Goal: Information Seeking & Learning: Find specific fact

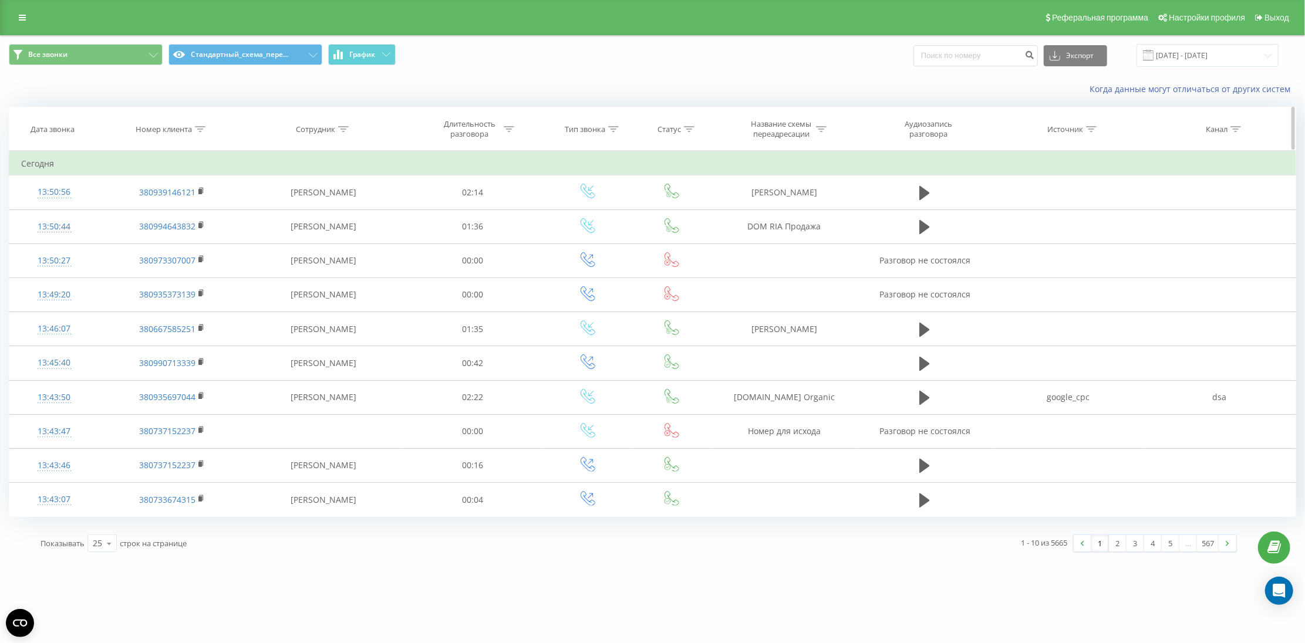
click at [177, 127] on div "Номер клиента" at bounding box center [164, 129] width 56 height 10
click at [203, 246] on div "Отмена OK" at bounding box center [171, 237] width 103 height 26
click at [227, 241] on div "Фильтровать по условию Содержит Отмена OK" at bounding box center [172, 204] width 128 height 106
click at [197, 239] on span "OK" at bounding box center [197, 236] width 33 height 18
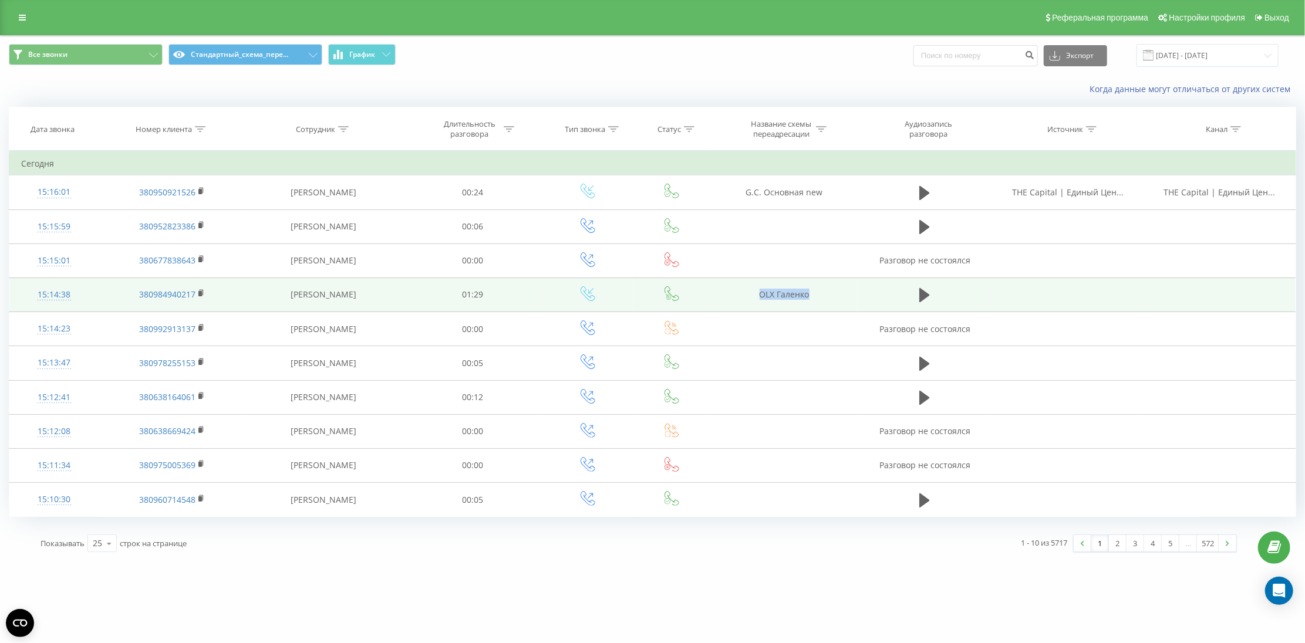
drag, startPoint x: 715, startPoint y: 297, endPoint x: 859, endPoint y: 299, distance: 143.8
click at [859, 299] on tr "15:14:38 380984940217 [PERSON_NAME] 01:29 [PERSON_NAME]" at bounding box center [652, 295] width 1286 height 34
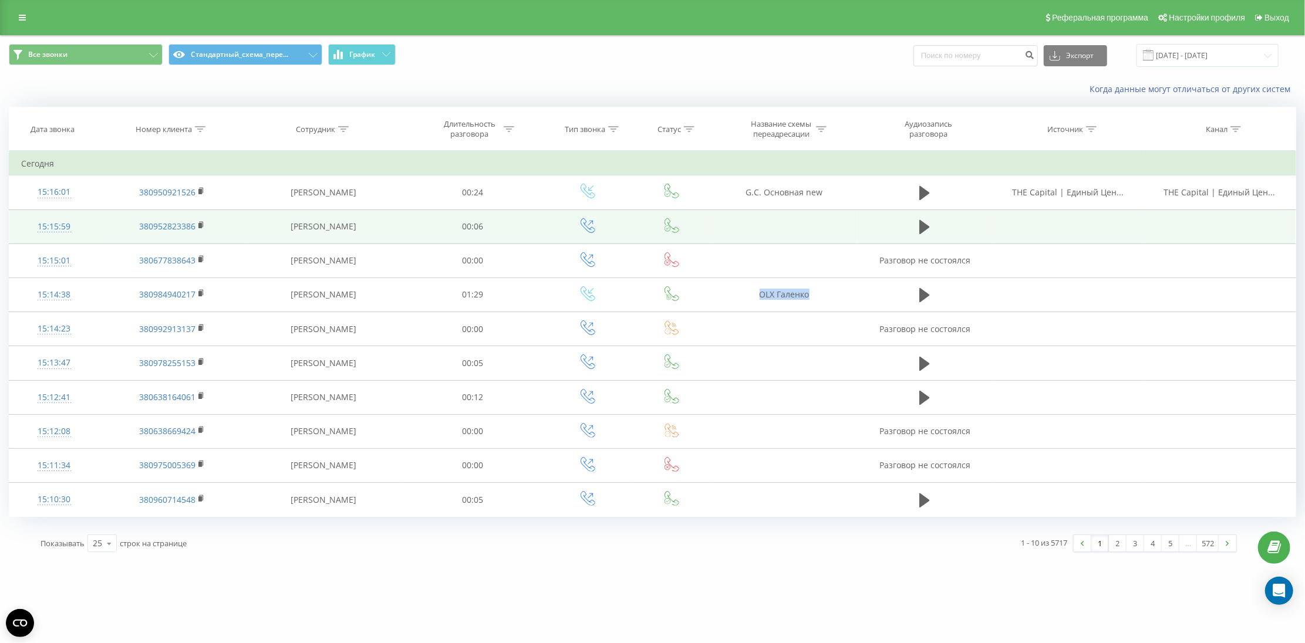
copy tr "OLX Галенко"
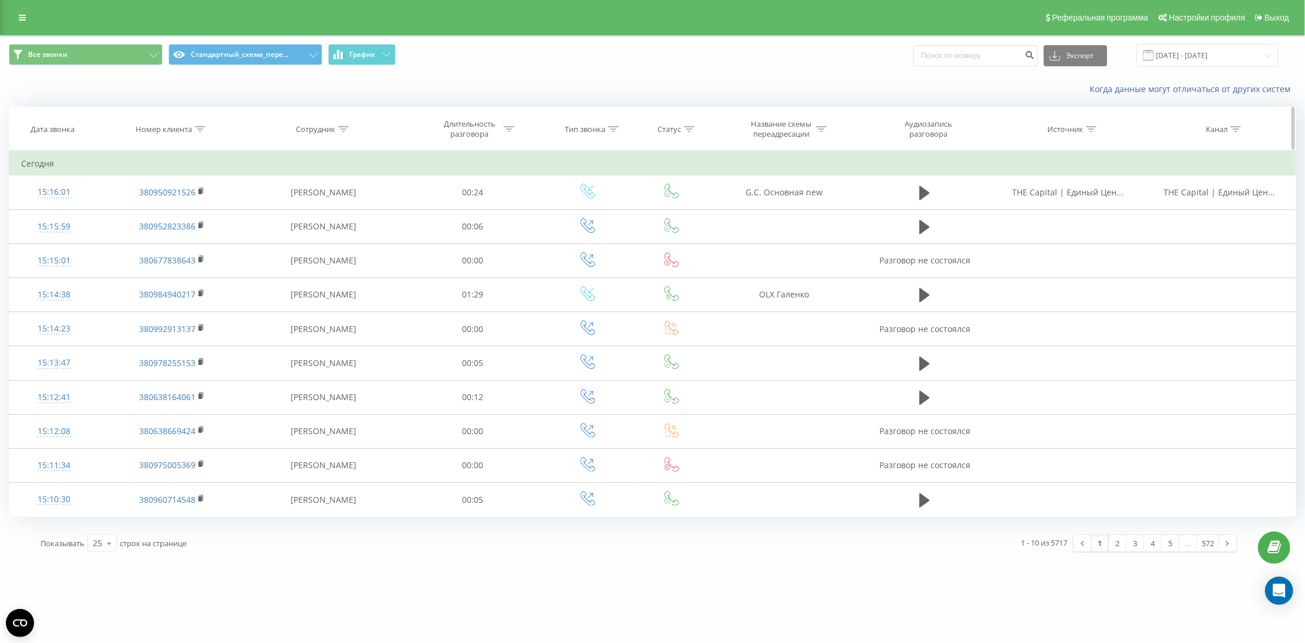
click at [176, 130] on div "Номер клиента" at bounding box center [164, 129] width 56 height 10
click at [189, 244] on span "OK" at bounding box center [197, 236] width 33 height 18
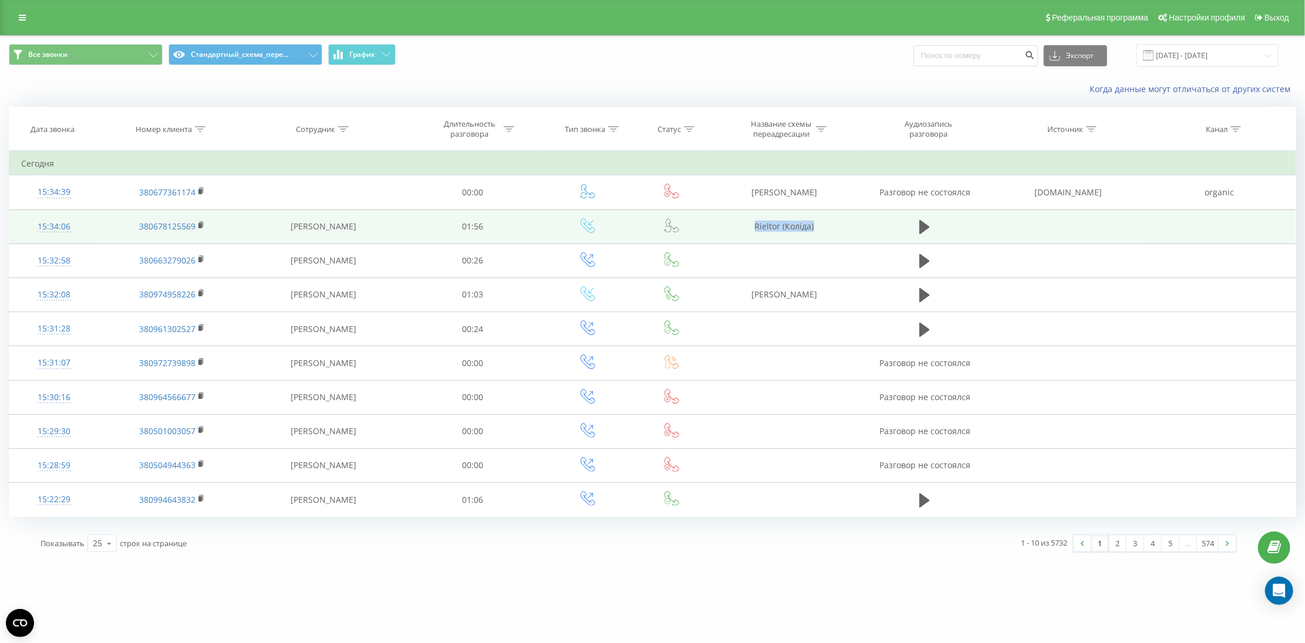
drag, startPoint x: 831, startPoint y: 235, endPoint x: 825, endPoint y: 223, distance: 13.6
click at [839, 233] on td "Rieltor (Коліда)" at bounding box center [784, 226] width 146 height 34
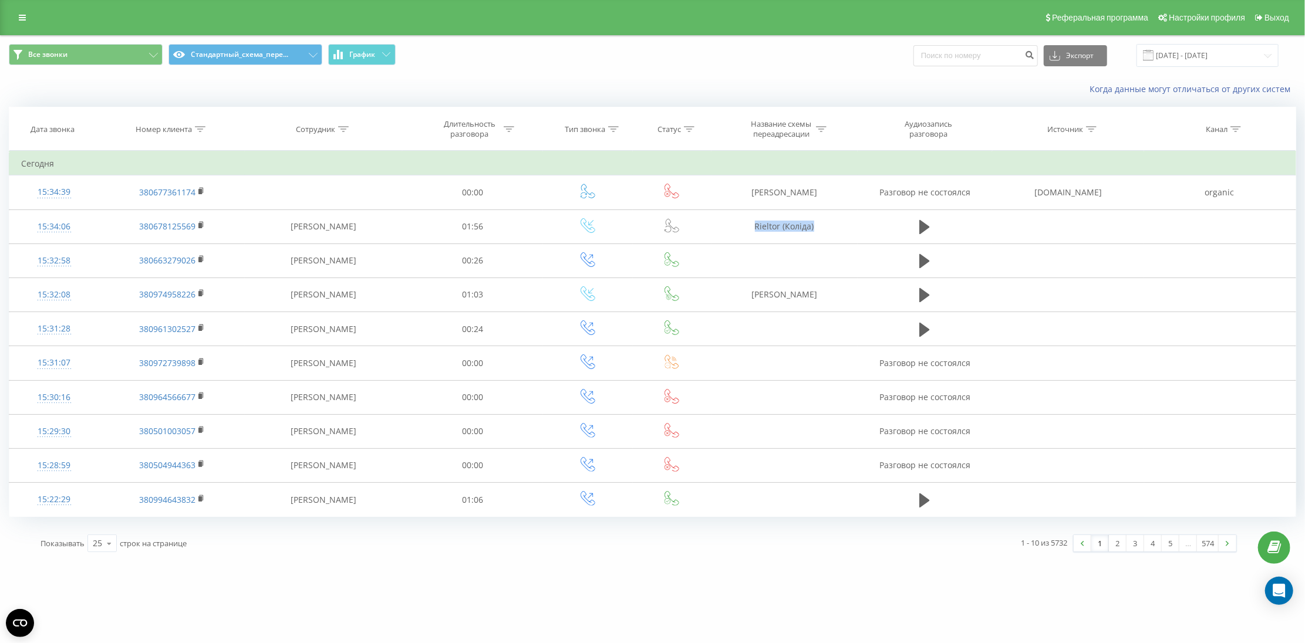
copy td "Rieltor (Коліда)"
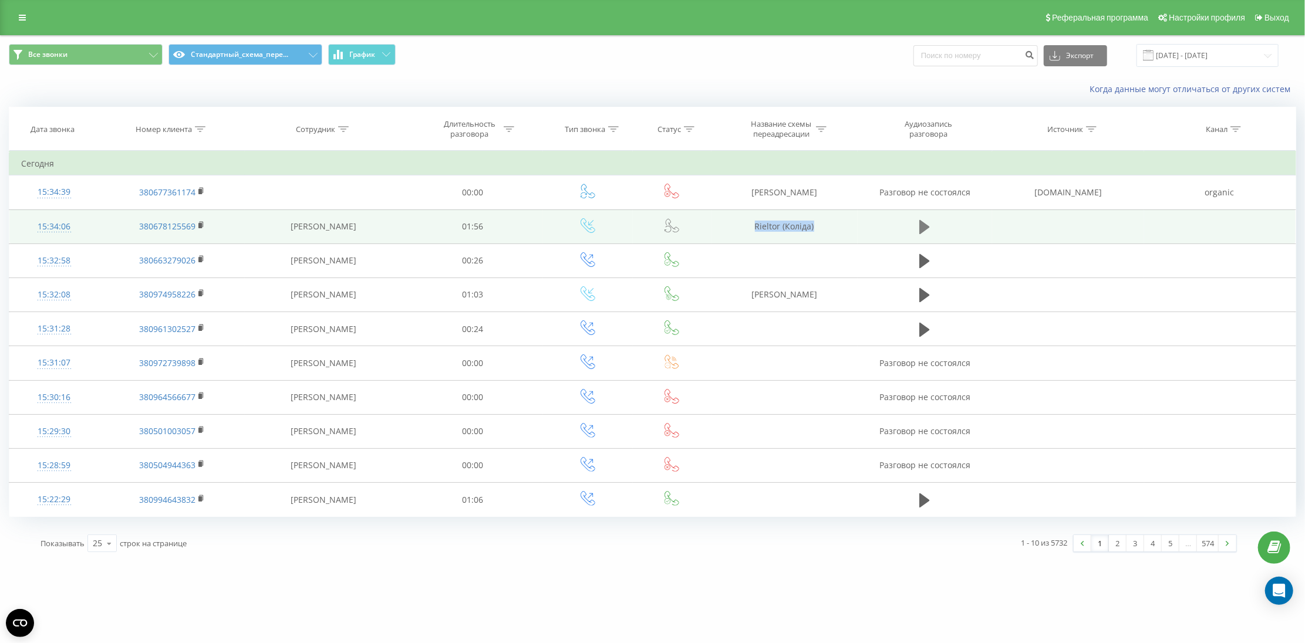
click at [924, 235] on icon at bounding box center [924, 227] width 11 height 16
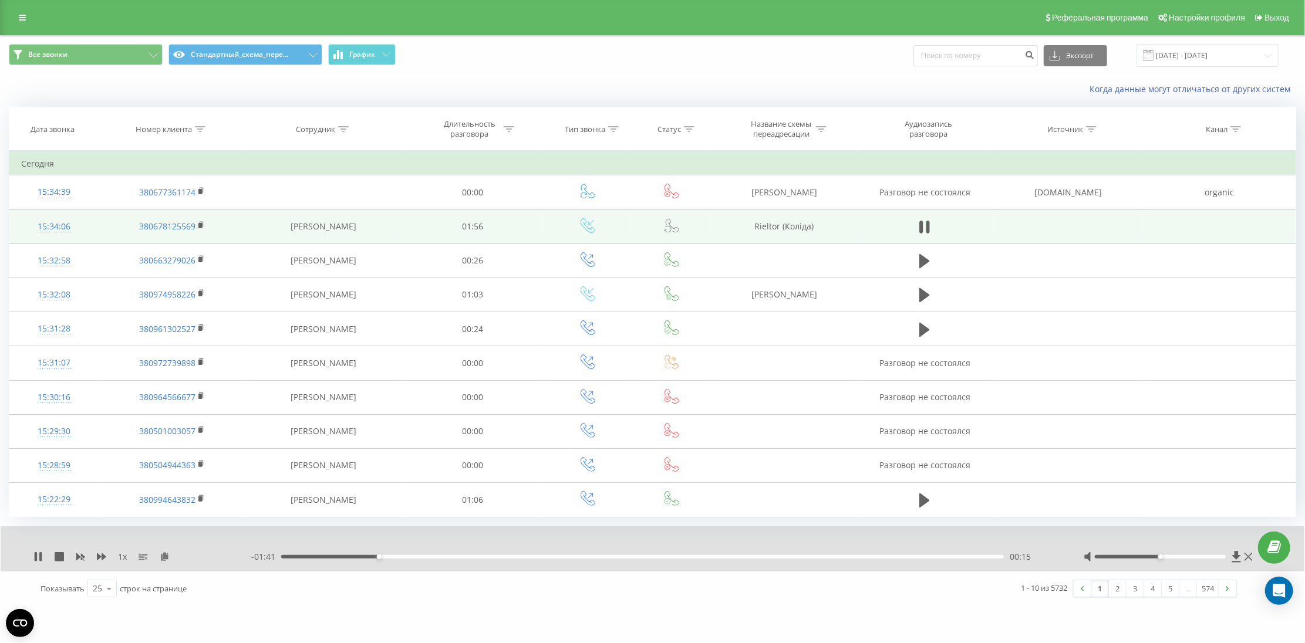
click at [28, 555] on div "1 x - 01:41 00:15 00:15" at bounding box center [652, 548] width 1303 height 45
click at [33, 558] on icon at bounding box center [37, 556] width 9 height 9
click at [56, 225] on div "15:34:06" at bounding box center [54, 226] width 66 height 23
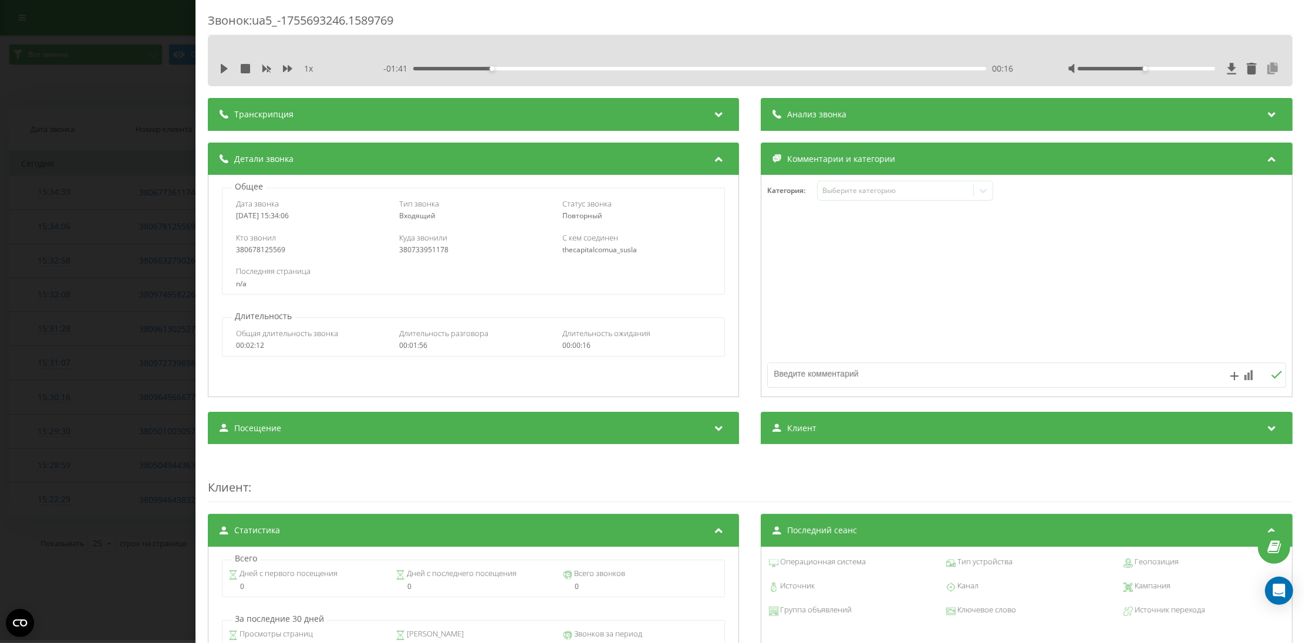
click at [1266, 73] on icon at bounding box center [1273, 69] width 14 height 12
click at [976, 320] on div at bounding box center [1027, 286] width 530 height 141
click at [107, 256] on div "Звонок : ua5_-1755693246.1589769 1 x - 01:41 00:16 00:16 Транскрипция Для анали…" at bounding box center [652, 321] width 1305 height 643
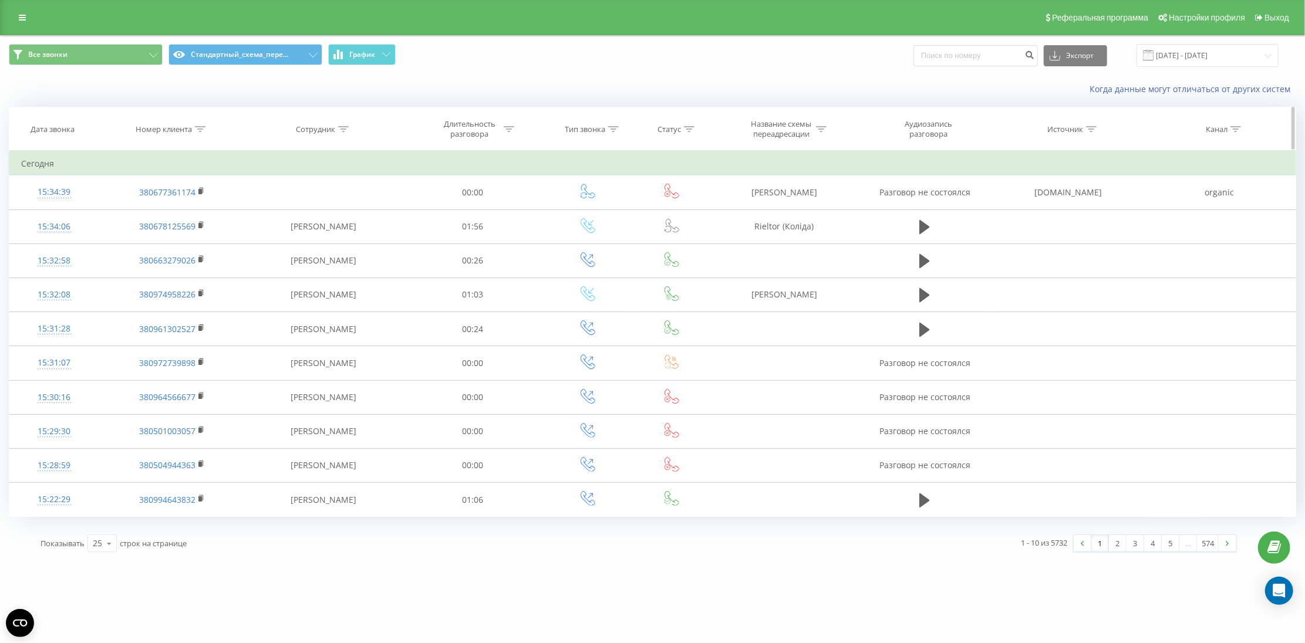
click at [315, 128] on div "Сотрудник" at bounding box center [315, 129] width 39 height 10
click at [294, 212] on input "text" at bounding box center [323, 213] width 103 height 21
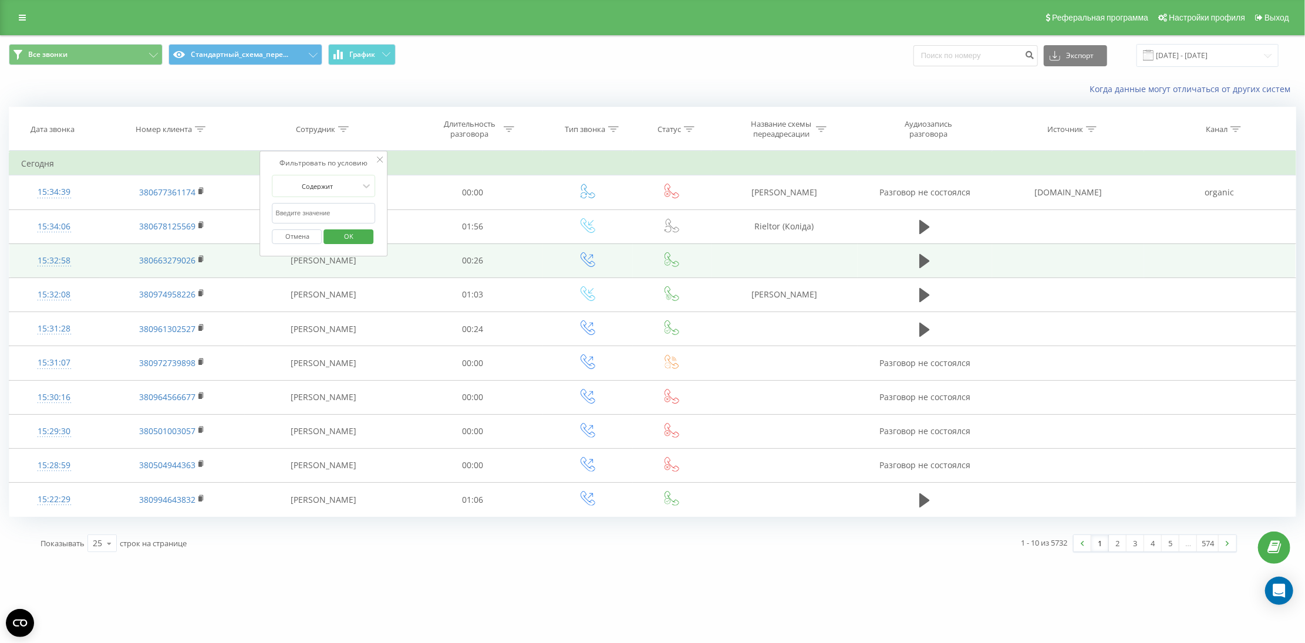
type input "[DEMOGRAPHIC_DATA]"
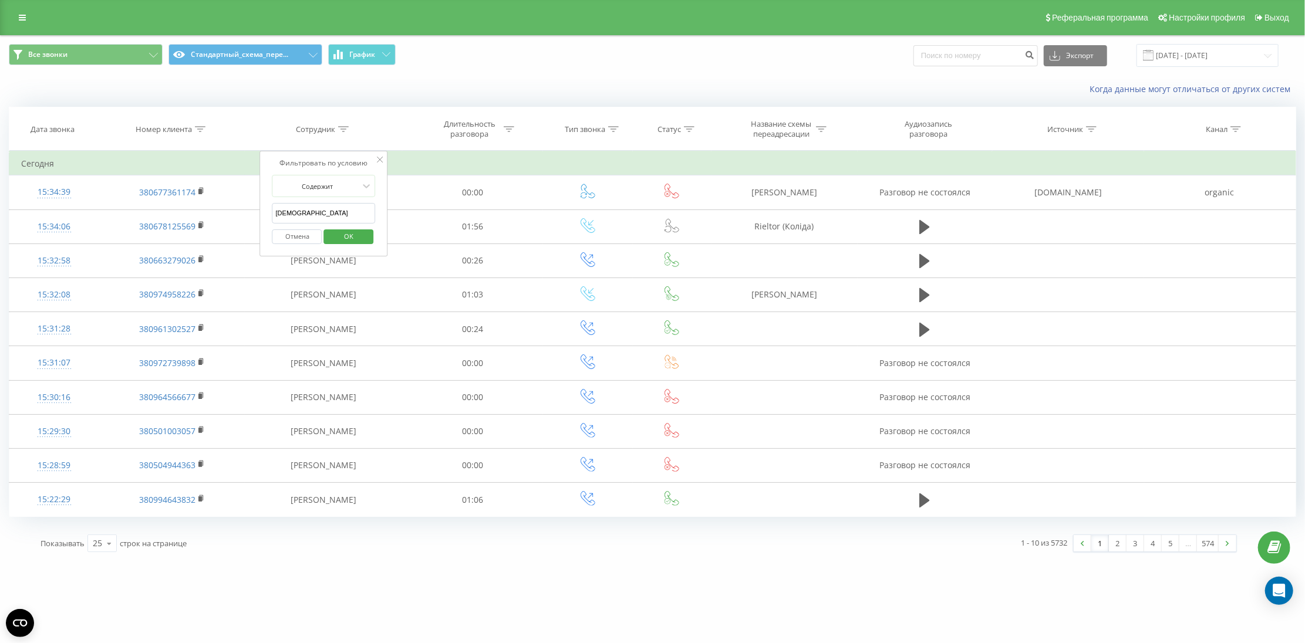
click at [357, 235] on span "OK" at bounding box center [348, 236] width 33 height 18
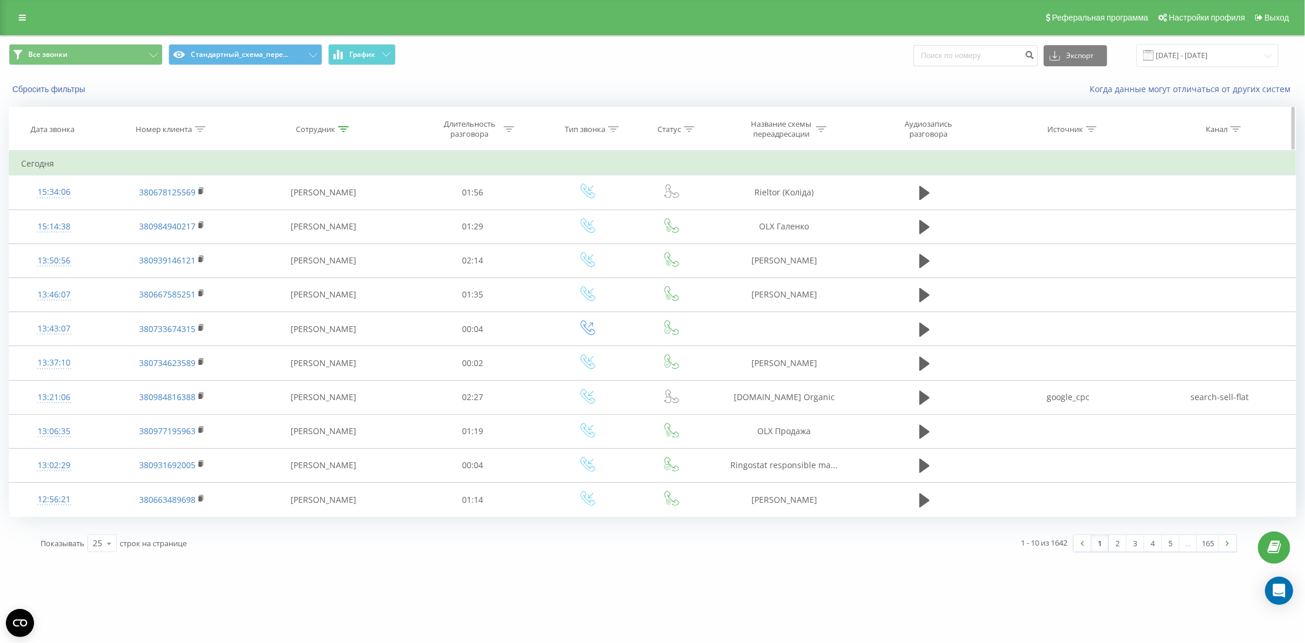
click at [495, 127] on div "Длительность разговора" at bounding box center [469, 129] width 63 height 20
click at [448, 211] on input "text" at bounding box center [472, 213] width 103 height 21
click at [449, 192] on div "Равно" at bounding box center [466, 186] width 86 height 18
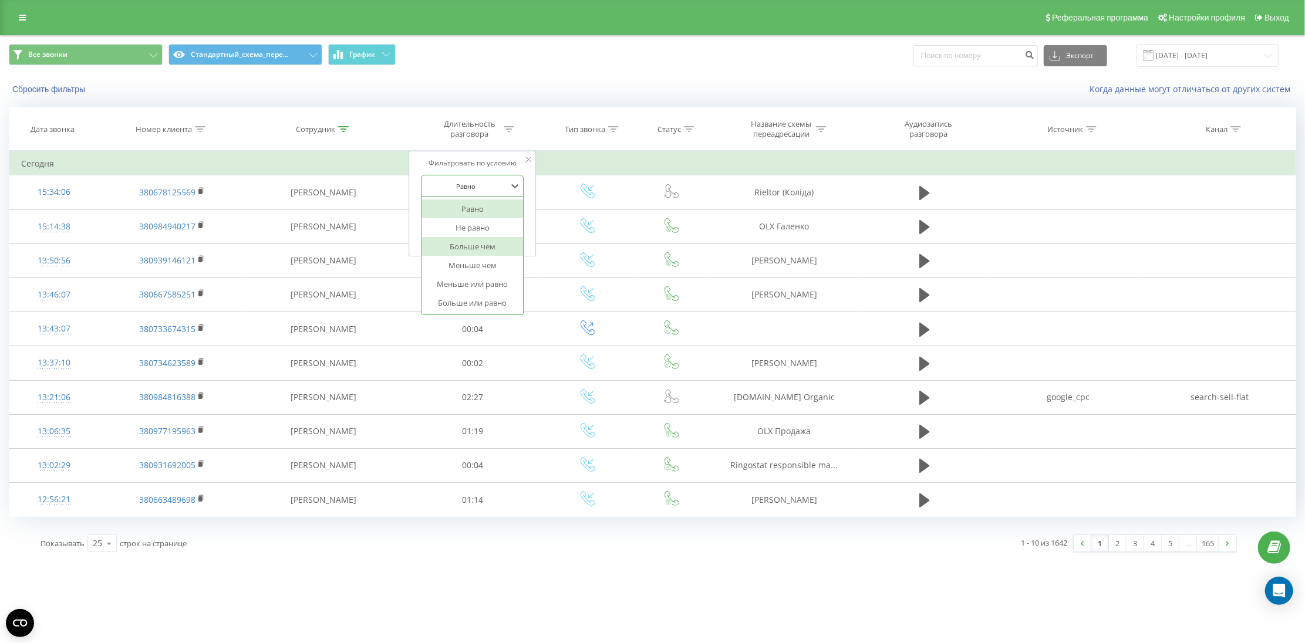
drag, startPoint x: 460, startPoint y: 236, endPoint x: 467, endPoint y: 246, distance: 12.4
click at [467, 246] on div "Равно Не равно Больше чем Меньше чем Меньше или равно Больше или равно" at bounding box center [472, 255] width 102 height 117
click at [467, 246] on div "Больше чем" at bounding box center [472, 246] width 102 height 19
click at [445, 213] on input "text" at bounding box center [472, 213] width 103 height 21
click at [430, 216] on input "text" at bounding box center [472, 213] width 103 height 21
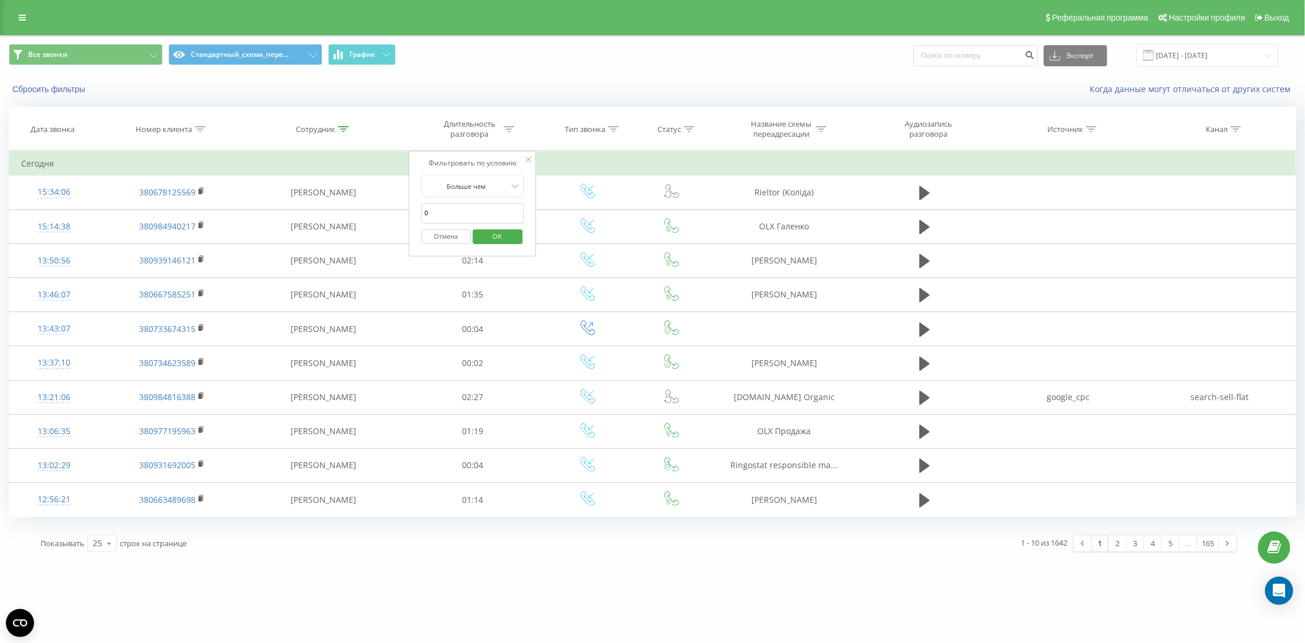
type input "01:00"
click at [481, 241] on span "OK" at bounding box center [497, 236] width 33 height 18
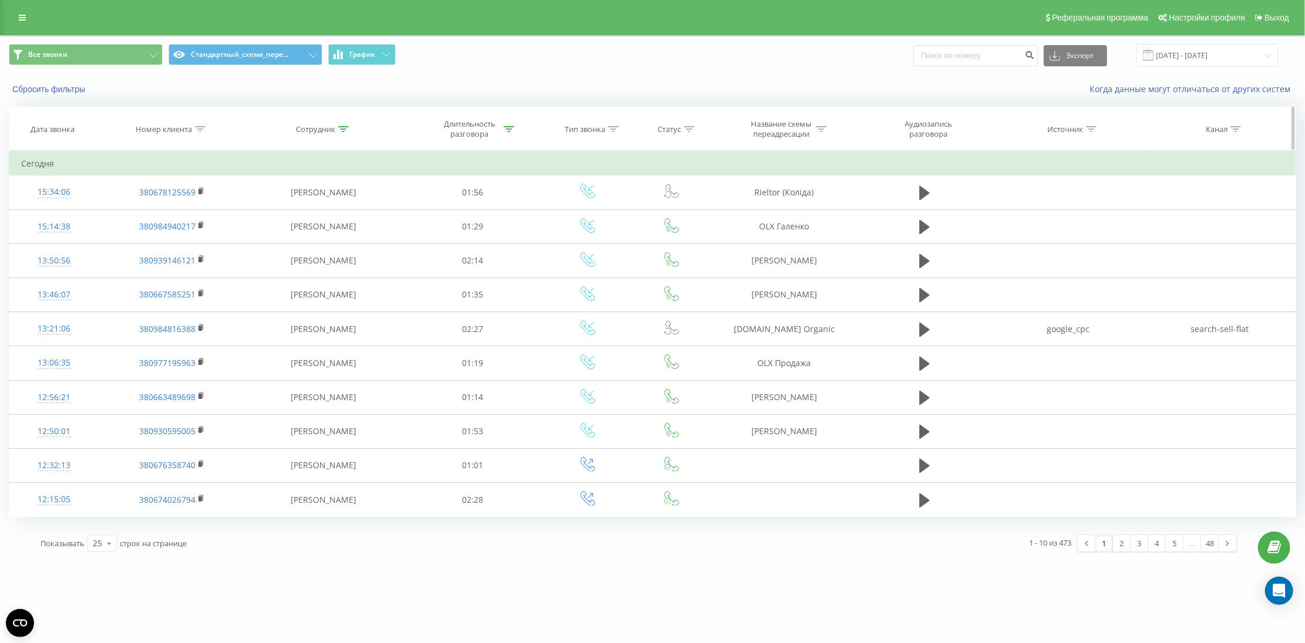
click at [477, 130] on div "Длительность разговора" at bounding box center [469, 129] width 63 height 20
click at [342, 143] on th "Сотрудник" at bounding box center [323, 128] width 157 height 43
click at [336, 136] on th "Сотрудник" at bounding box center [323, 128] width 157 height 43
click at [307, 136] on th "Сотрудник" at bounding box center [323, 128] width 157 height 43
click at [307, 127] on div "Сотрудник" at bounding box center [315, 129] width 39 height 10
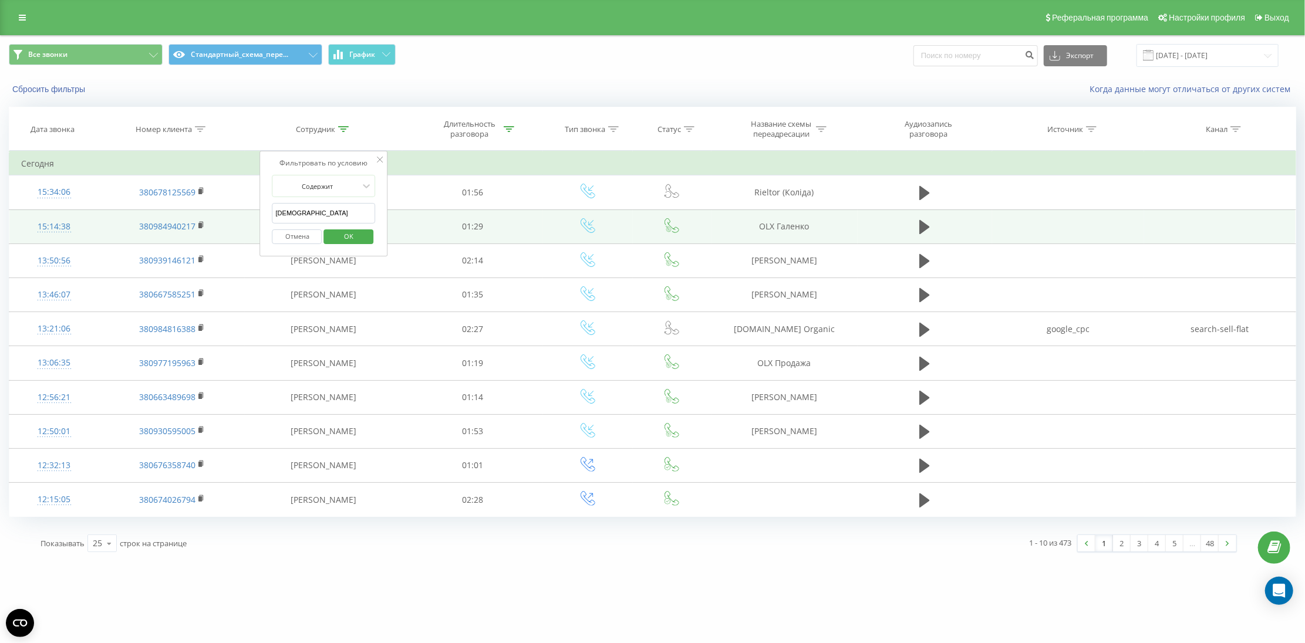
drag, startPoint x: 307, startPoint y: 214, endPoint x: 256, endPoint y: 222, distance: 52.3
click at [256, 222] on table "Фильтровать по условию Содержит Отмена OK Фильтровать по условию Содержит Іщен …" at bounding box center [652, 334] width 1287 height 366
type input "Ярем"
click button "OK" at bounding box center [348, 236] width 50 height 15
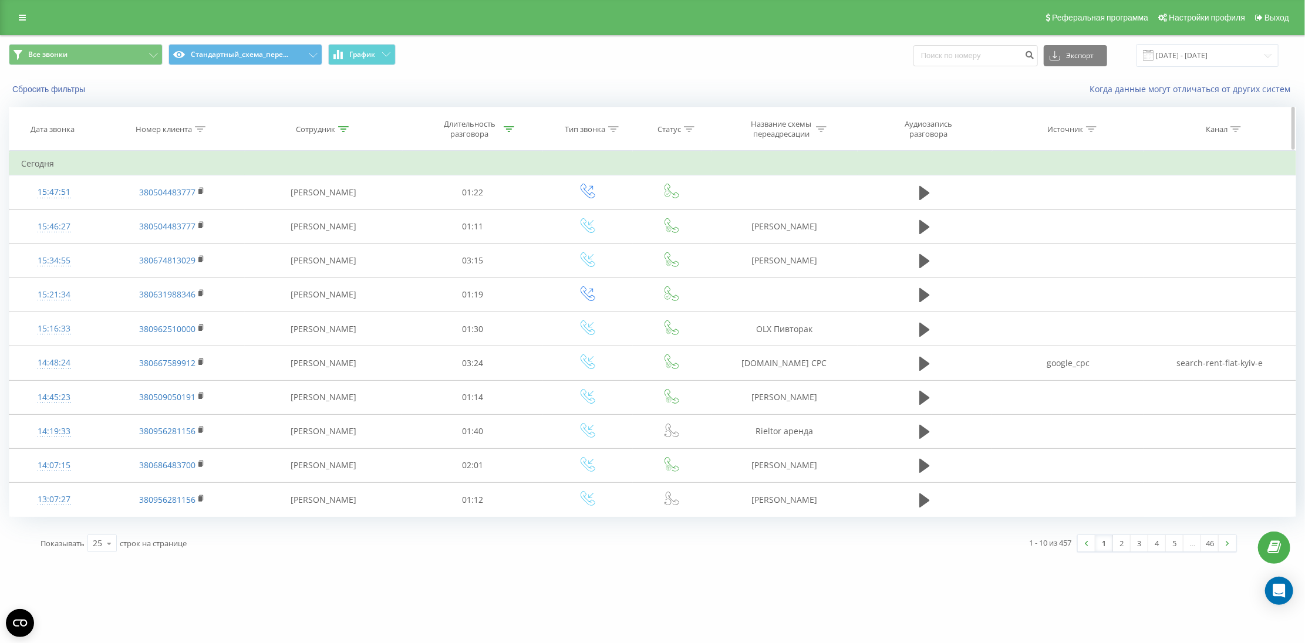
click at [315, 124] on div "Сотрудник" at bounding box center [315, 129] width 39 height 10
drag, startPoint x: 305, startPoint y: 217, endPoint x: 264, endPoint y: 212, distance: 41.3
click at [264, 212] on div "Фильтровать по условию Содержит Ярем Отмена OK" at bounding box center [324, 204] width 128 height 106
click at [478, 138] on div "Длительность разговора" at bounding box center [469, 129] width 63 height 20
click at [457, 212] on input "01:00" at bounding box center [472, 213] width 103 height 21
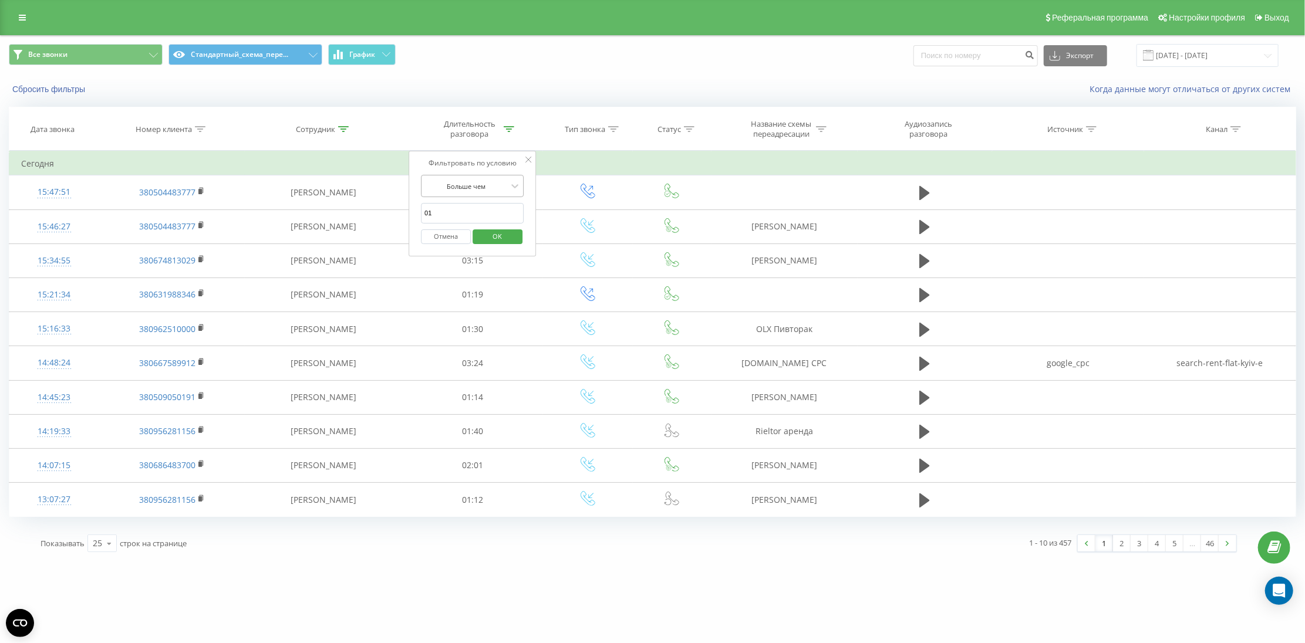
type input "0"
click at [501, 241] on span "OK" at bounding box center [497, 236] width 33 height 18
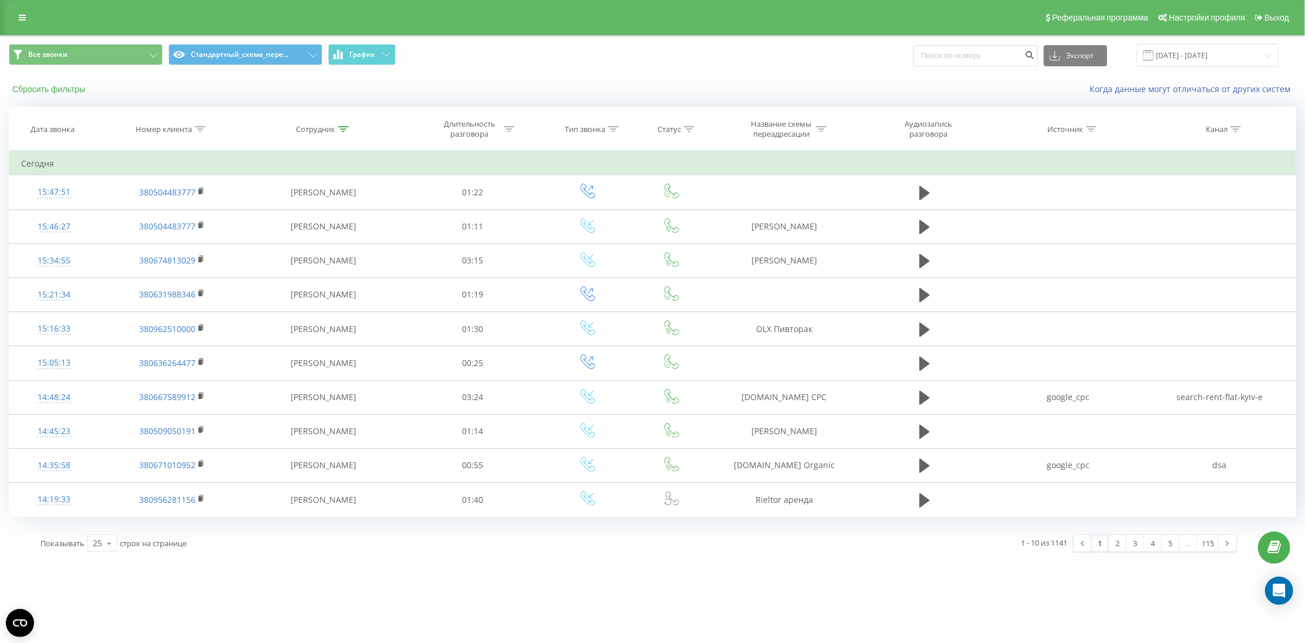
click at [42, 87] on button "Сбросить фильтры" at bounding box center [50, 89] width 82 height 11
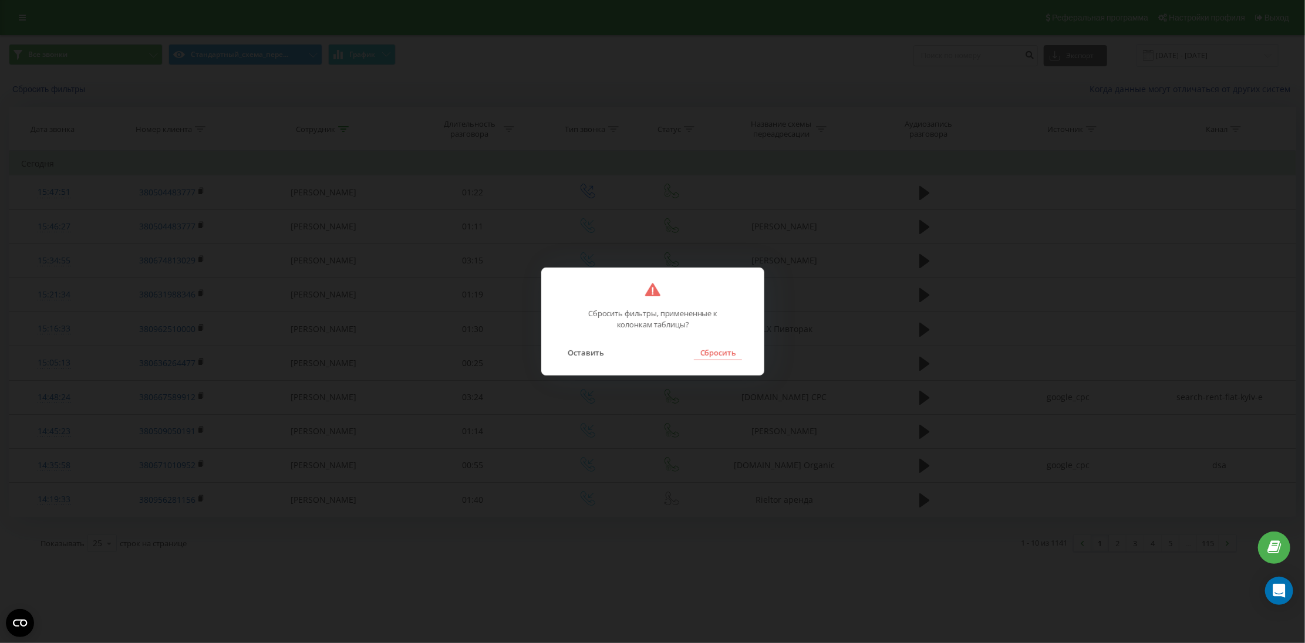
click at [717, 351] on button "Сбросить" at bounding box center [718, 352] width 48 height 15
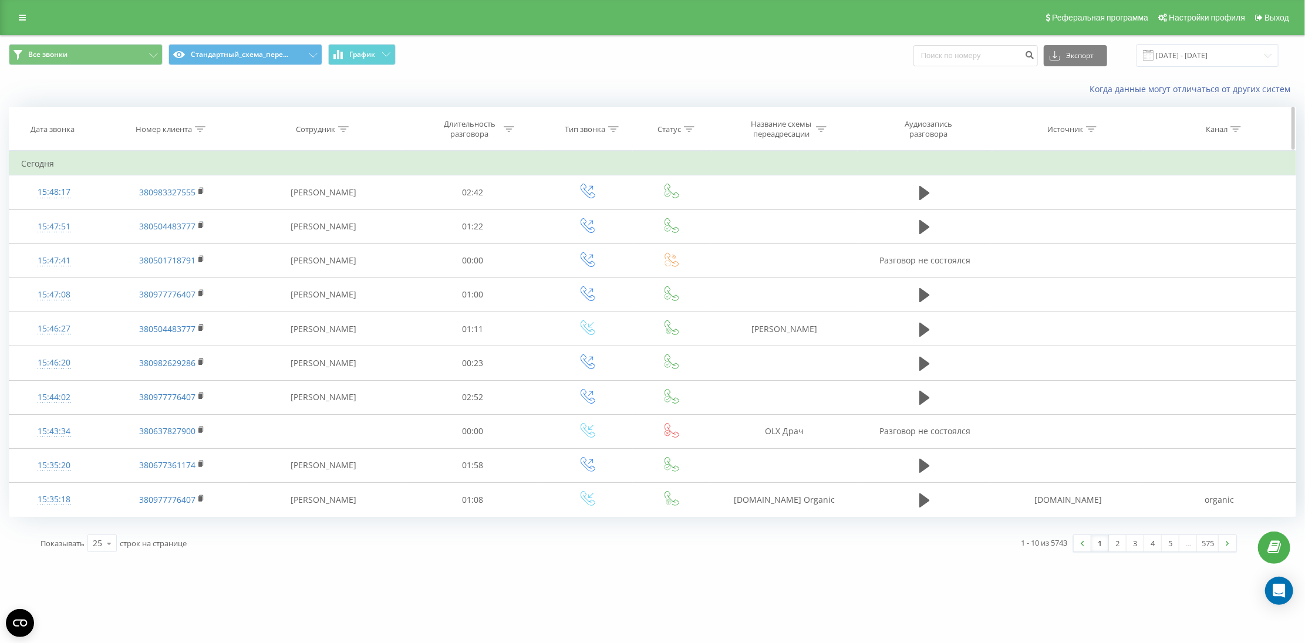
click at [174, 130] on div "Номер клиента" at bounding box center [164, 129] width 56 height 10
click at [183, 234] on span "OK" at bounding box center [197, 236] width 33 height 18
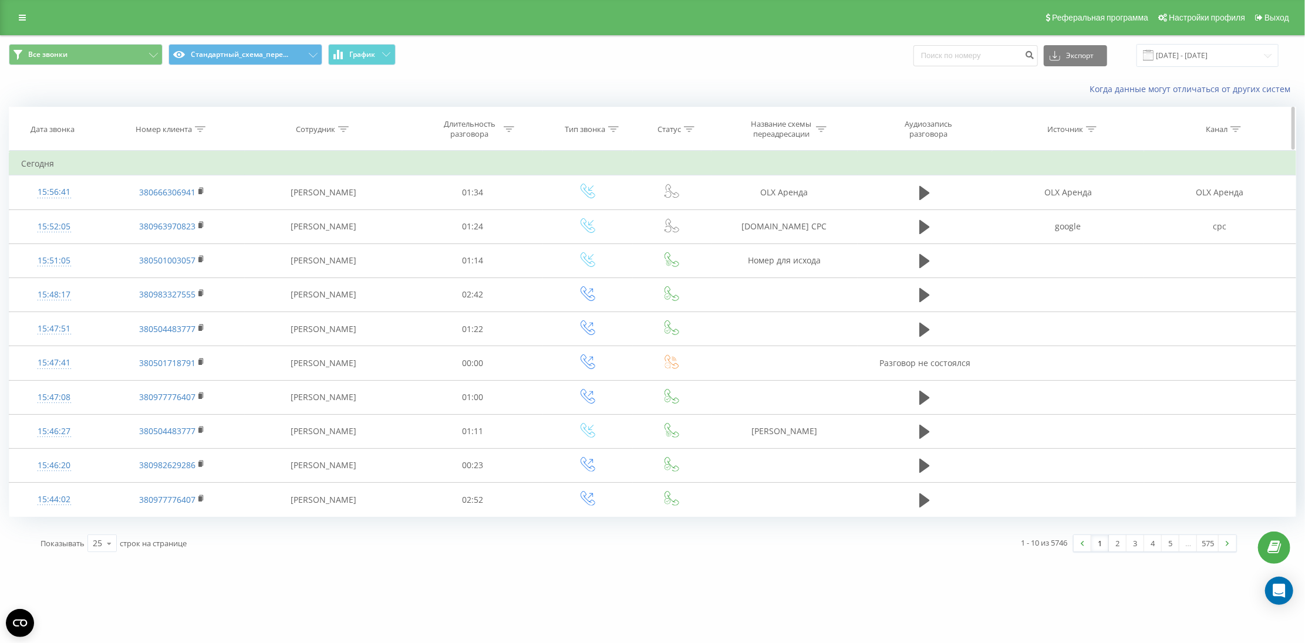
click at [171, 131] on div "Номер клиента" at bounding box center [164, 129] width 56 height 10
click at [201, 238] on span "OK" at bounding box center [197, 236] width 33 height 18
click at [189, 130] on div "Номер клиента" at bounding box center [164, 129] width 56 height 10
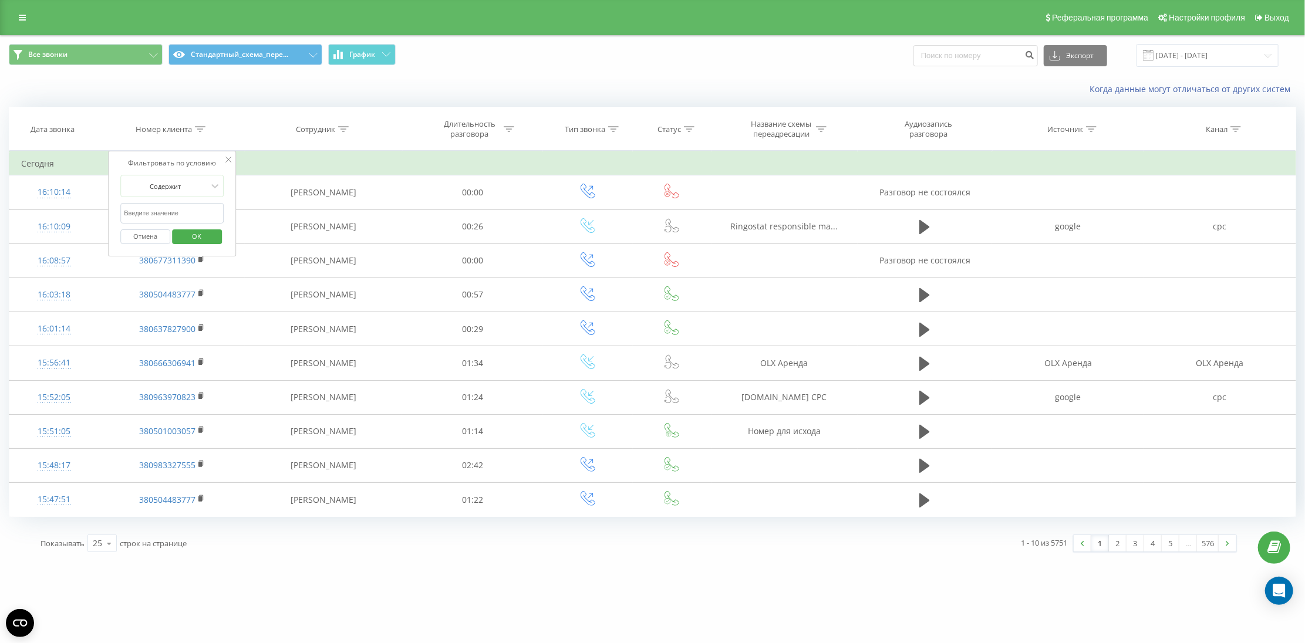
click at [189, 234] on span "OK" at bounding box center [197, 236] width 33 height 18
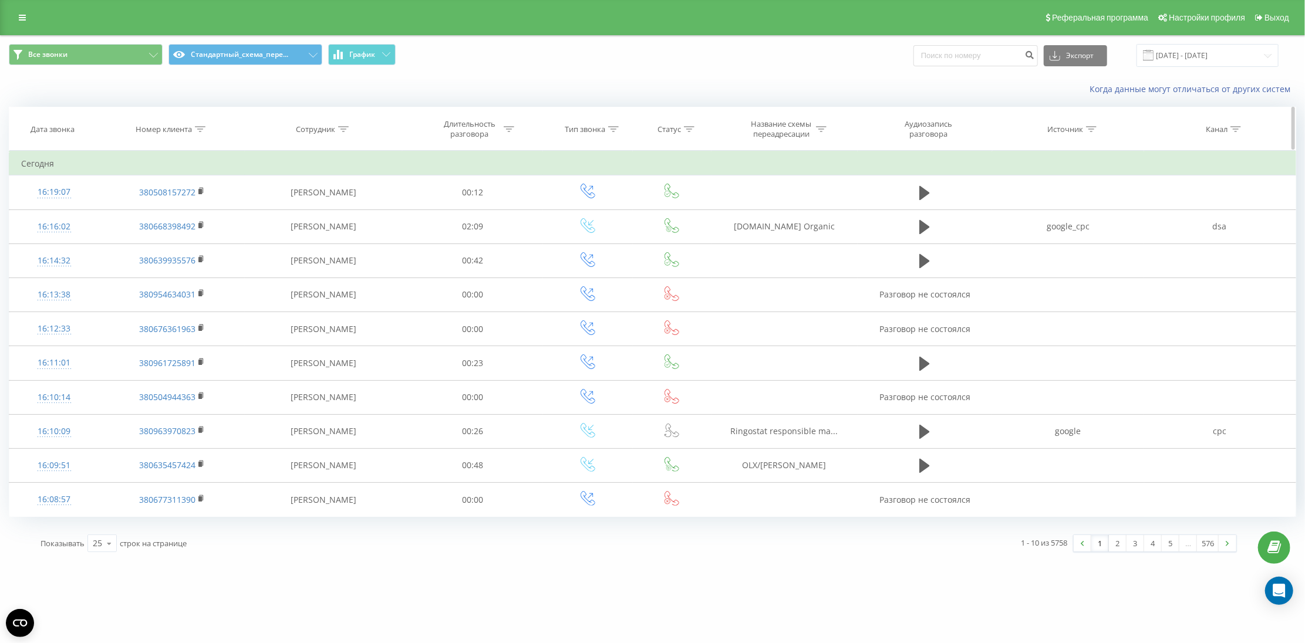
click at [175, 126] on div "Номер клиента" at bounding box center [164, 129] width 56 height 10
click at [203, 235] on span "OK" at bounding box center [197, 236] width 33 height 18
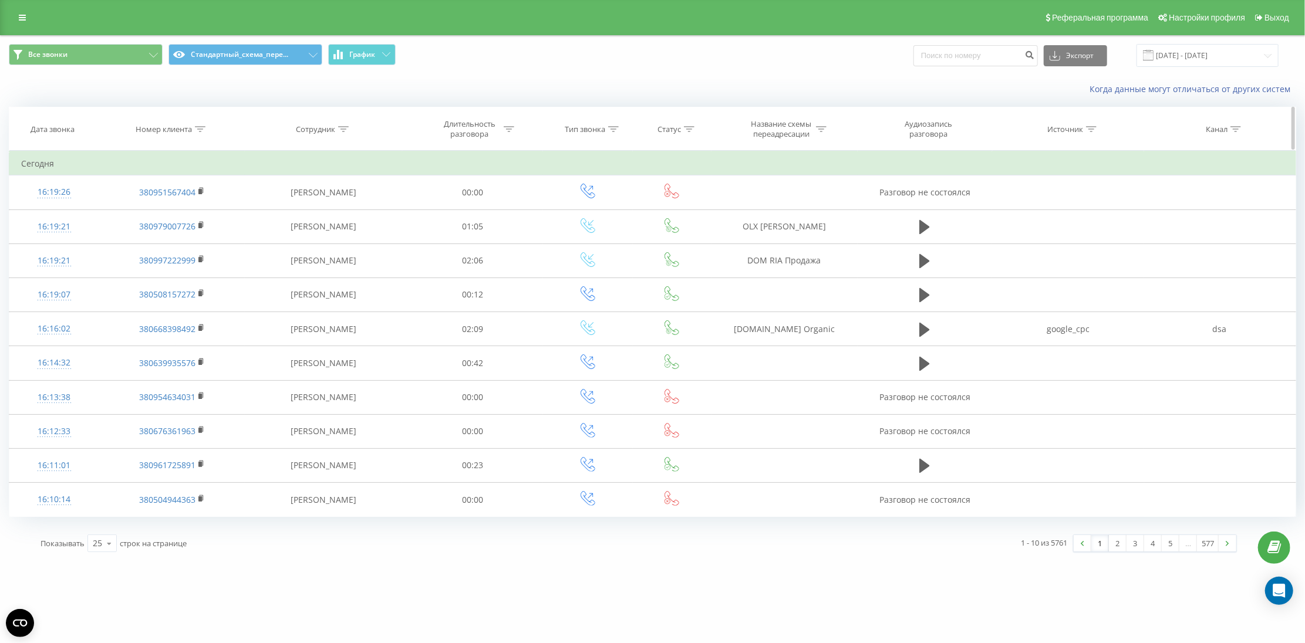
click at [163, 131] on div "Номер клиента" at bounding box center [164, 129] width 56 height 10
click at [138, 210] on input "text" at bounding box center [171, 213] width 103 height 21
paste input "380997222999 Зателефонувала жінка, представилась власницею. Сказала щоб видалил…"
click at [180, 229] on div "Отмена OK" at bounding box center [171, 237] width 103 height 26
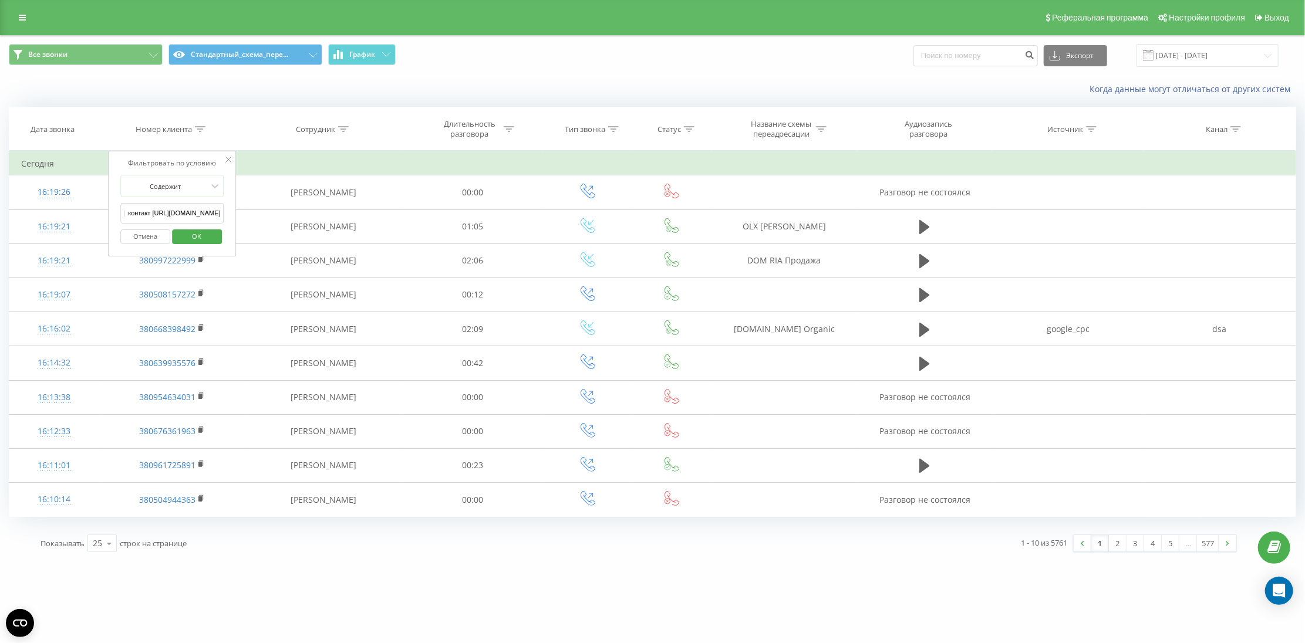
scroll to position [0, 0]
click at [174, 213] on input "380997222999 Зателефонувала жінка, представилась власницею. Сказала щоб видалил…" at bounding box center [171, 213] width 103 height 21
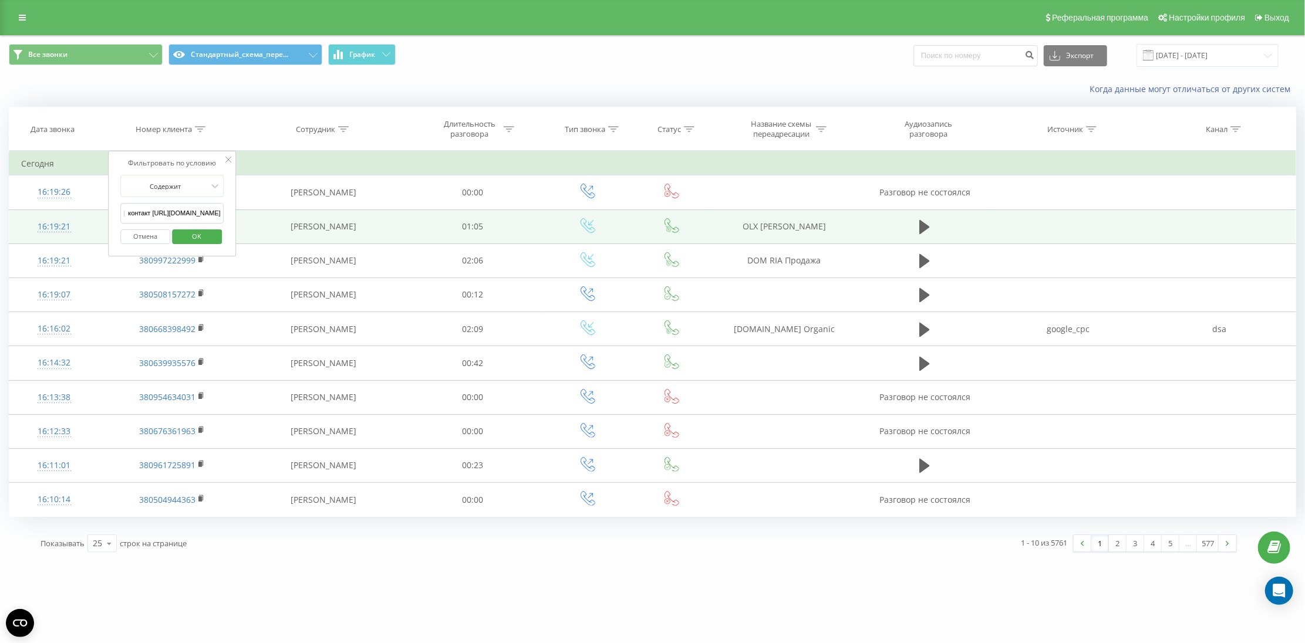
drag, startPoint x: 199, startPoint y: 205, endPoint x: 236, endPoint y: 217, distance: 39.3
click at [236, 217] on table "Фильтровать по условию Содержит 380997222999 Зателефонувала жінка, представилас…" at bounding box center [652, 334] width 1287 height 366
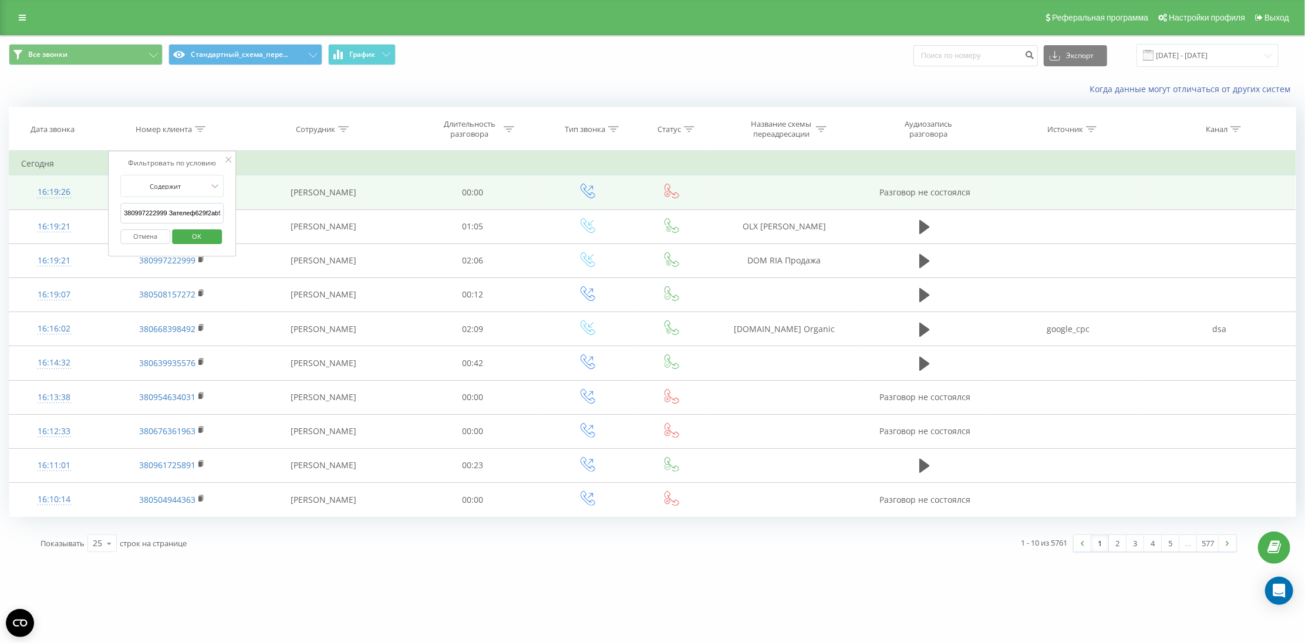
drag, startPoint x: 208, startPoint y: 219, endPoint x: 79, endPoint y: 191, distance: 132.6
click at [79, 191] on table "Фильтровать по условию Содержит 380997222999 Зателеф629f2ab9caf78f0.html?t=zQb5…" at bounding box center [652, 334] width 1287 height 366
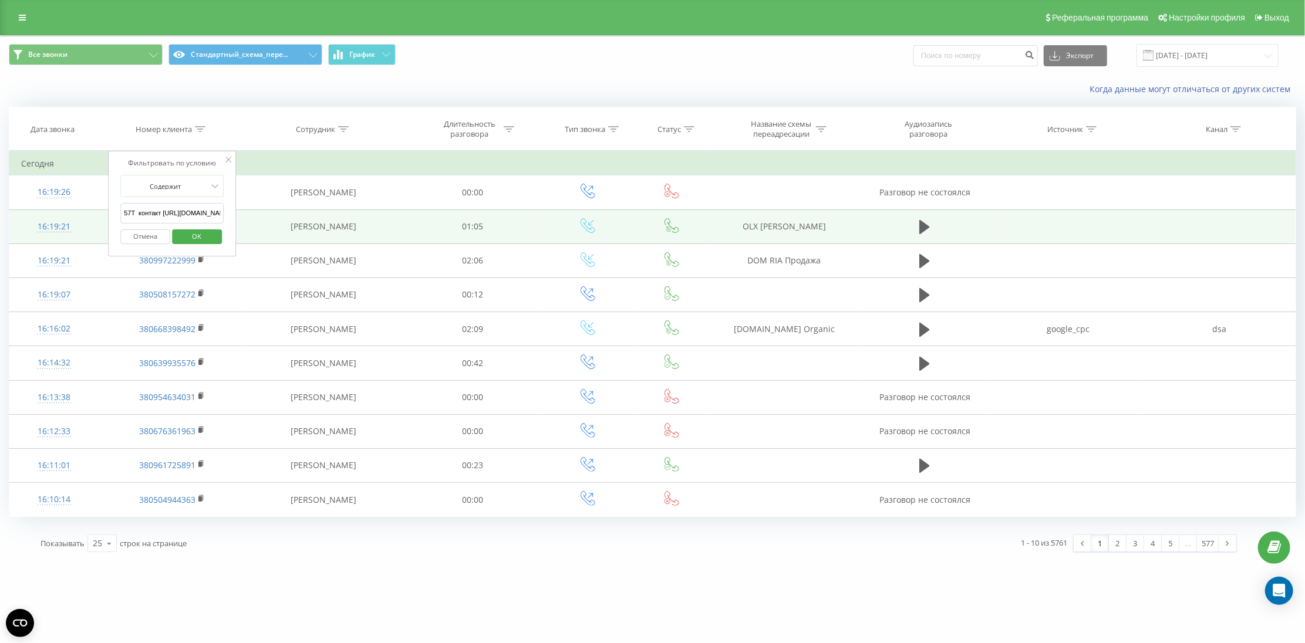
scroll to position [0, 95]
drag, startPoint x: 127, startPoint y: 214, endPoint x: 268, endPoint y: 213, distance: 140.8
click at [268, 213] on table "Фильтровать по условию Содержит 57T контакт [URL][DOMAIN_NAME] Отмена OK Фильтр…" at bounding box center [652, 334] width 1287 height 366
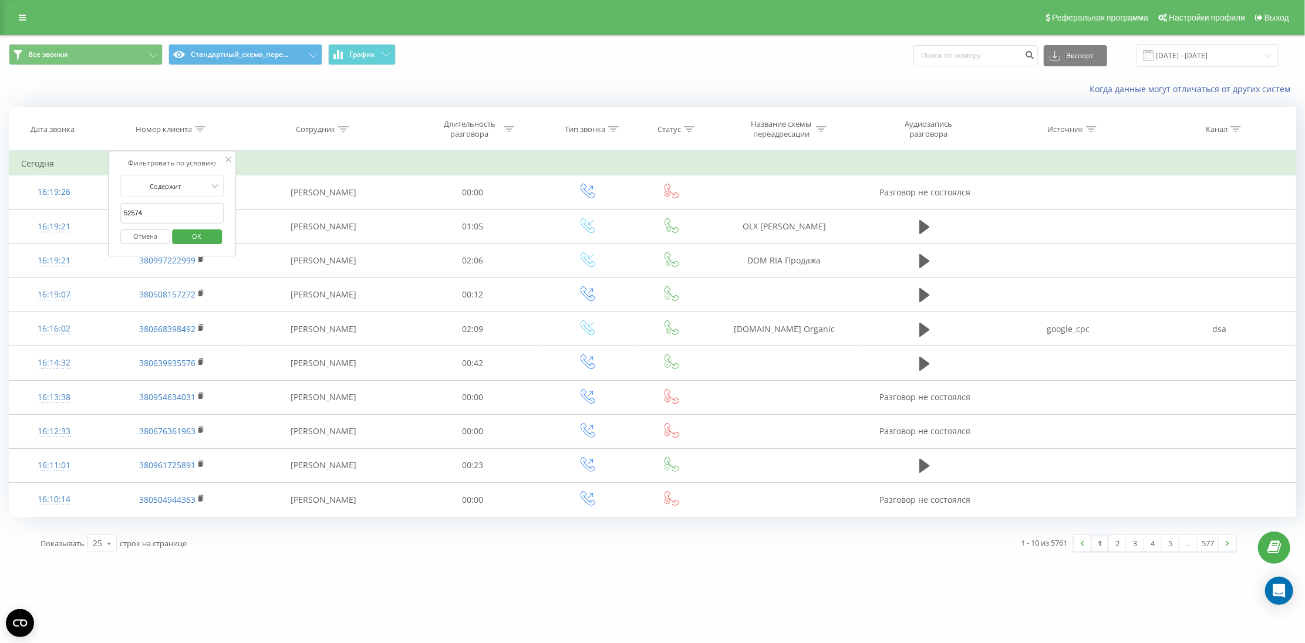
scroll to position [0, 0]
type input "2574"
drag, startPoint x: 206, startPoint y: 218, endPoint x: 110, endPoint y: 210, distance: 96.0
click at [110, 210] on div "Фильтровать по условию Содержит 2574 Отмена OK" at bounding box center [172, 204] width 128 height 106
paste input "380957822274"
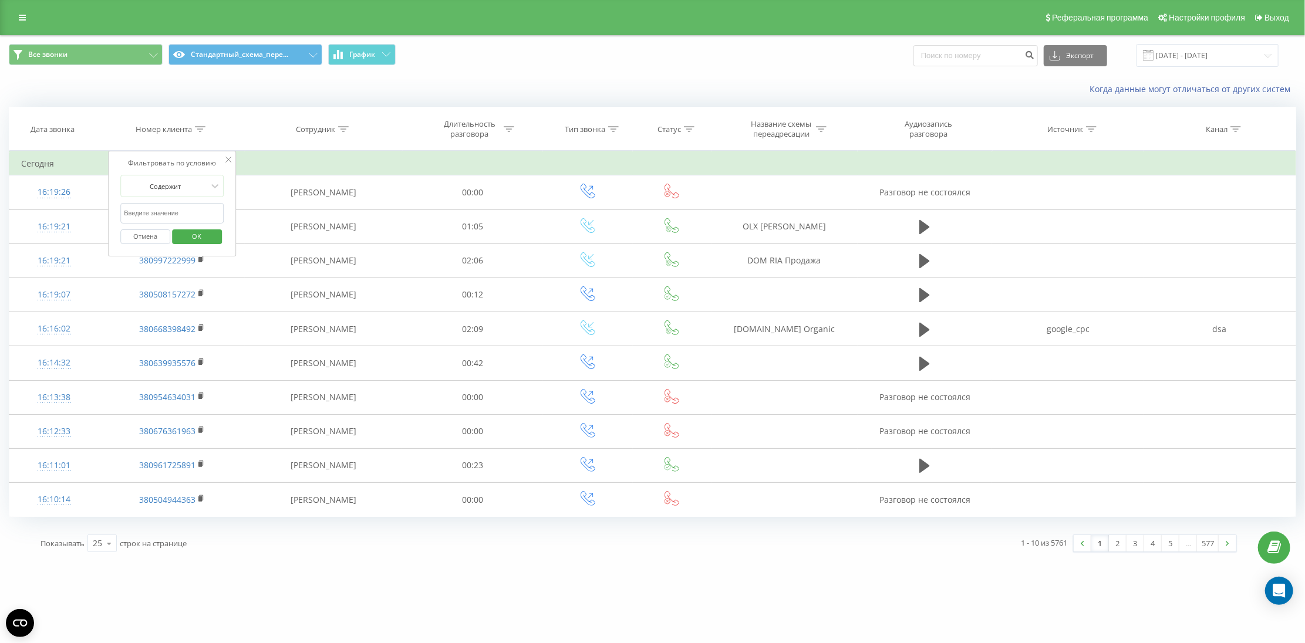
type input "380957822274"
click button "OK" at bounding box center [197, 236] width 50 height 15
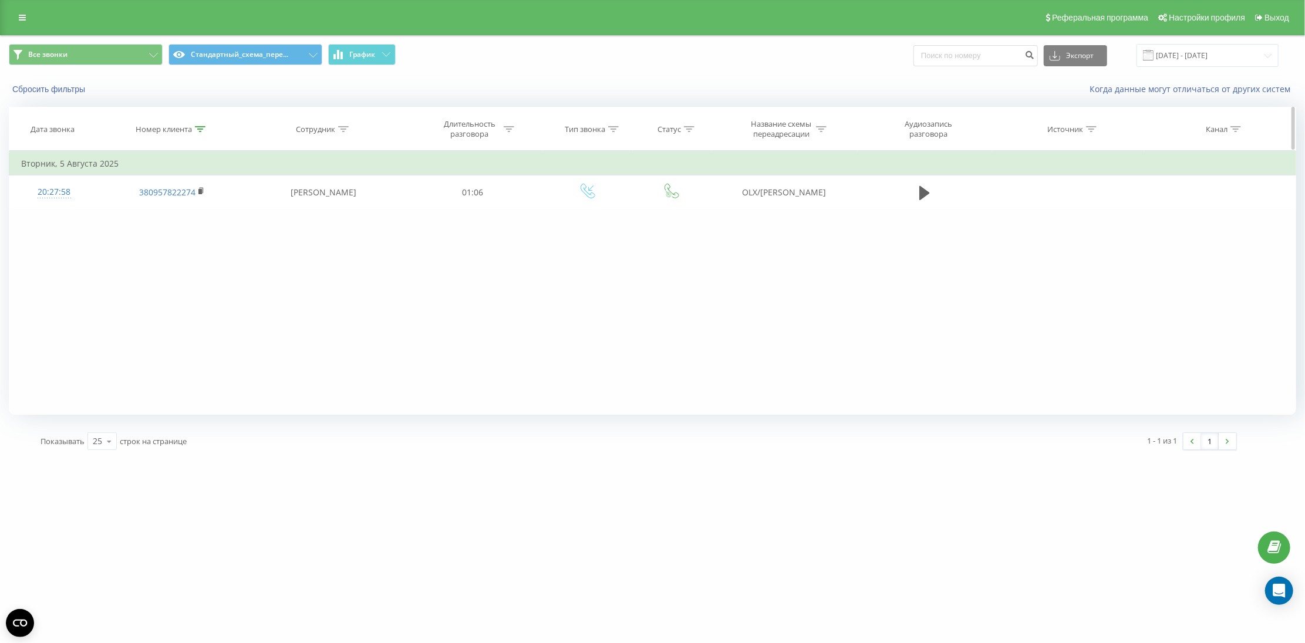
click at [151, 133] on div "Номер клиента" at bounding box center [164, 129] width 56 height 10
drag, startPoint x: 176, startPoint y: 215, endPoint x: 104, endPoint y: 227, distance: 73.1
click at [104, 227] on div "Фильтровать по условию Содержит 380957822274 Отмена OK Фильтровать по условию С…" at bounding box center [652, 283] width 1287 height 264
click button "OK" at bounding box center [197, 236] width 50 height 15
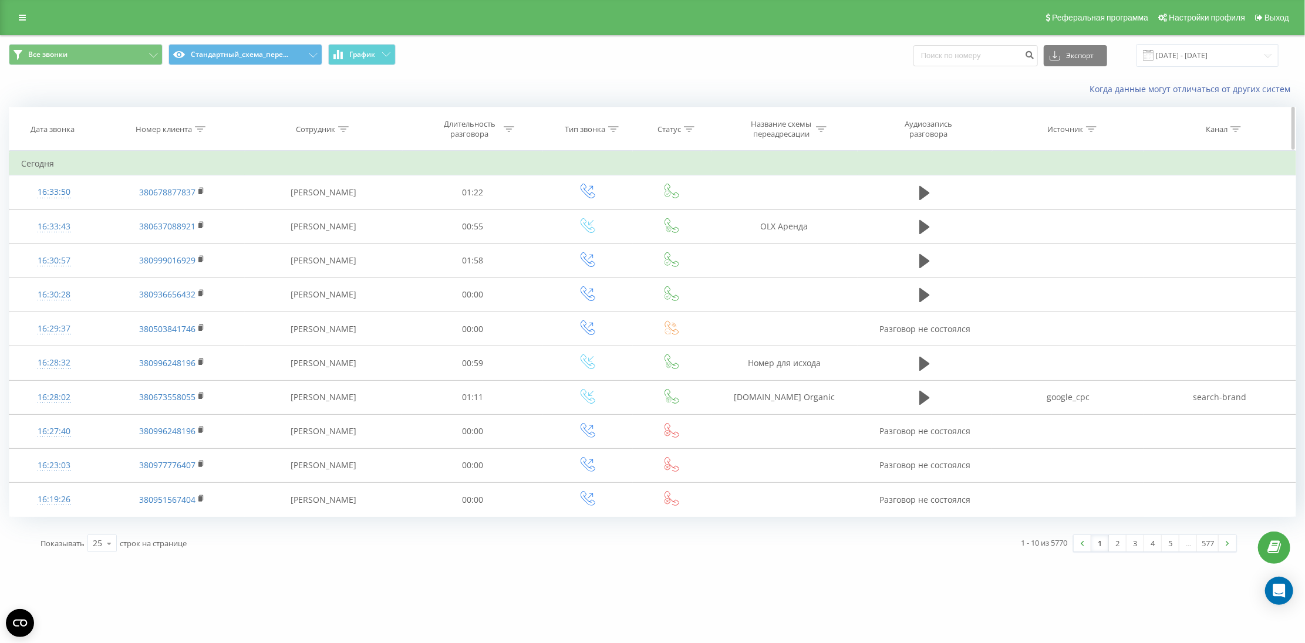
click at [161, 127] on div "Номер клиента" at bounding box center [164, 129] width 56 height 10
click at [187, 242] on span "OK" at bounding box center [197, 236] width 33 height 18
click at [181, 130] on div "Номер клиента" at bounding box center [164, 129] width 56 height 10
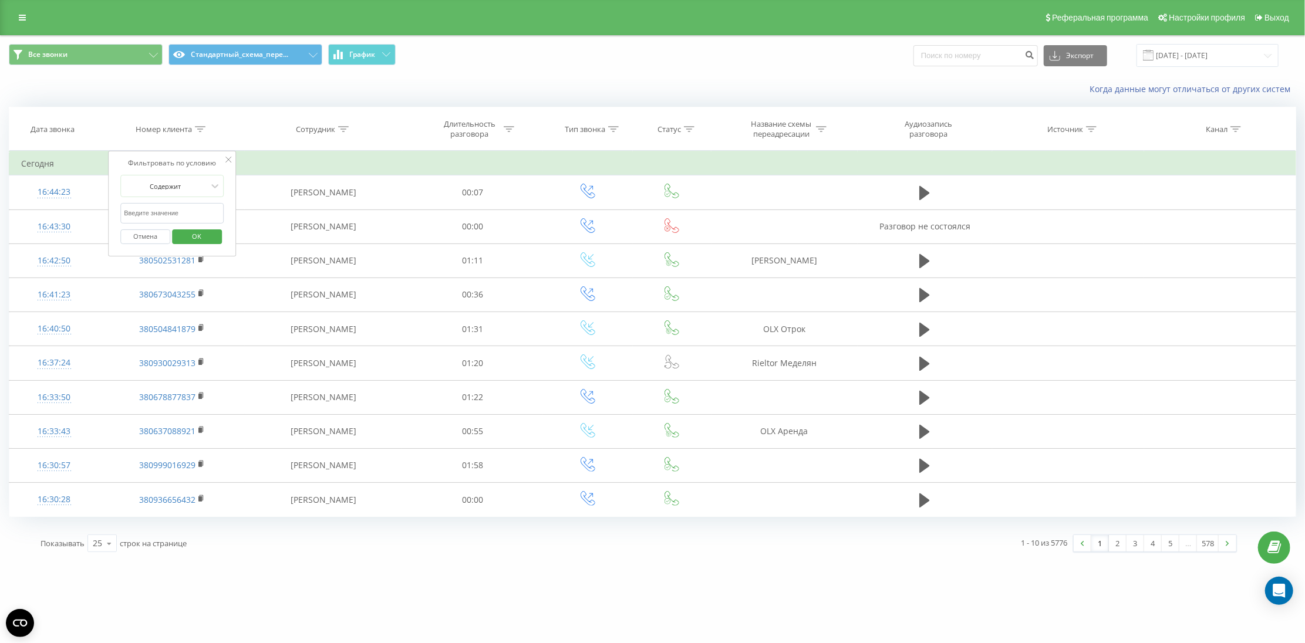
click at [165, 227] on div "Отмена OK" at bounding box center [171, 237] width 103 height 26
click at [170, 222] on input "text" at bounding box center [171, 213] width 103 height 21
paste input "380950953444"
click at [189, 228] on span "OK" at bounding box center [197, 236] width 33 height 18
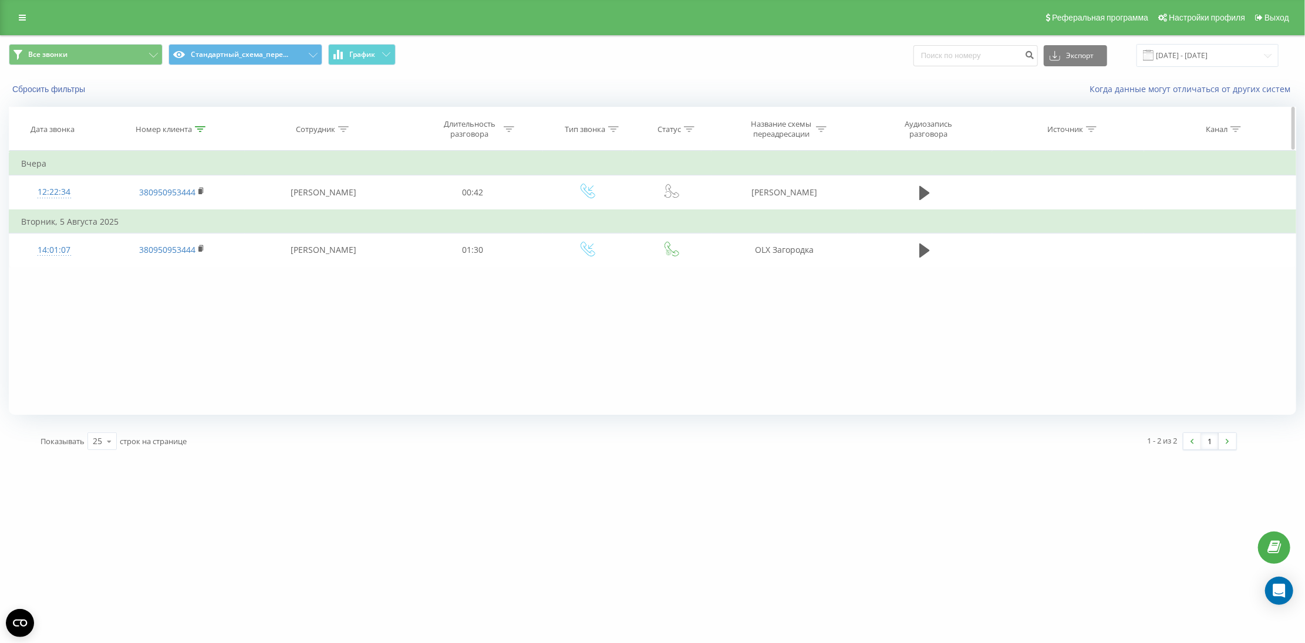
click at [172, 122] on th "Номер клиента" at bounding box center [172, 128] width 146 height 43
click at [177, 132] on div "Номер клиента" at bounding box center [164, 129] width 56 height 10
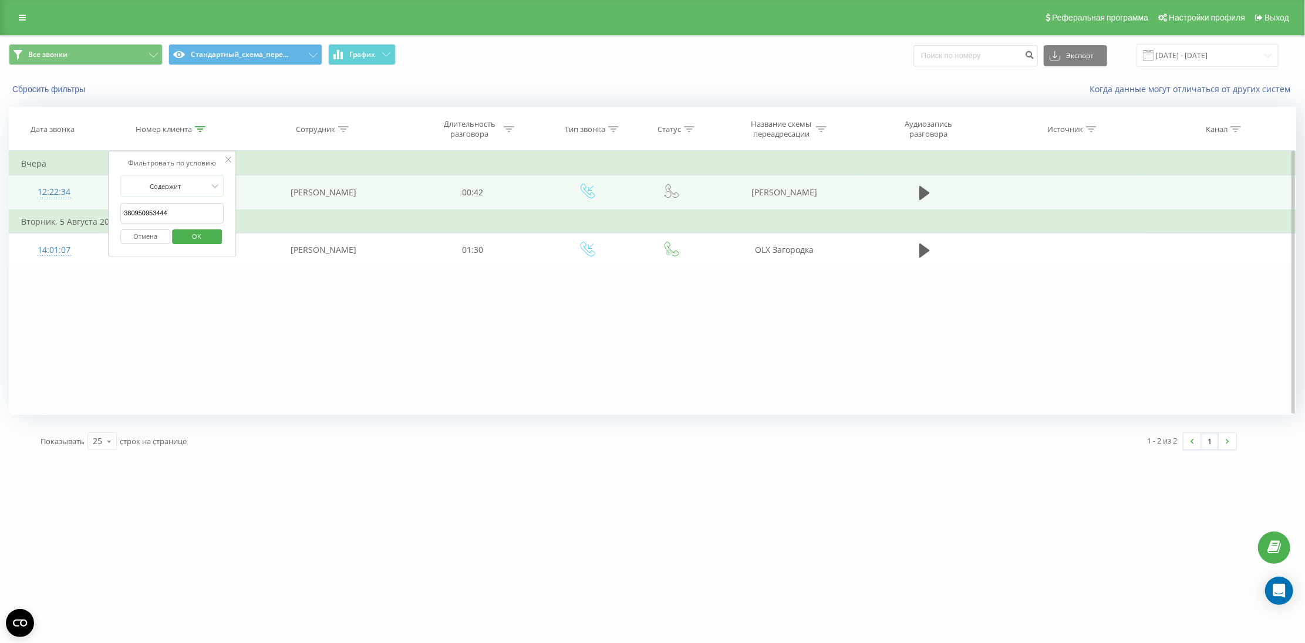
drag, startPoint x: 164, startPoint y: 212, endPoint x: 85, endPoint y: 206, distance: 79.5
click at [85, 206] on table "Фильтровать по условию Содержит 380950953444 Отмена OK Фильтровать по условию С…" at bounding box center [652, 209] width 1287 height 117
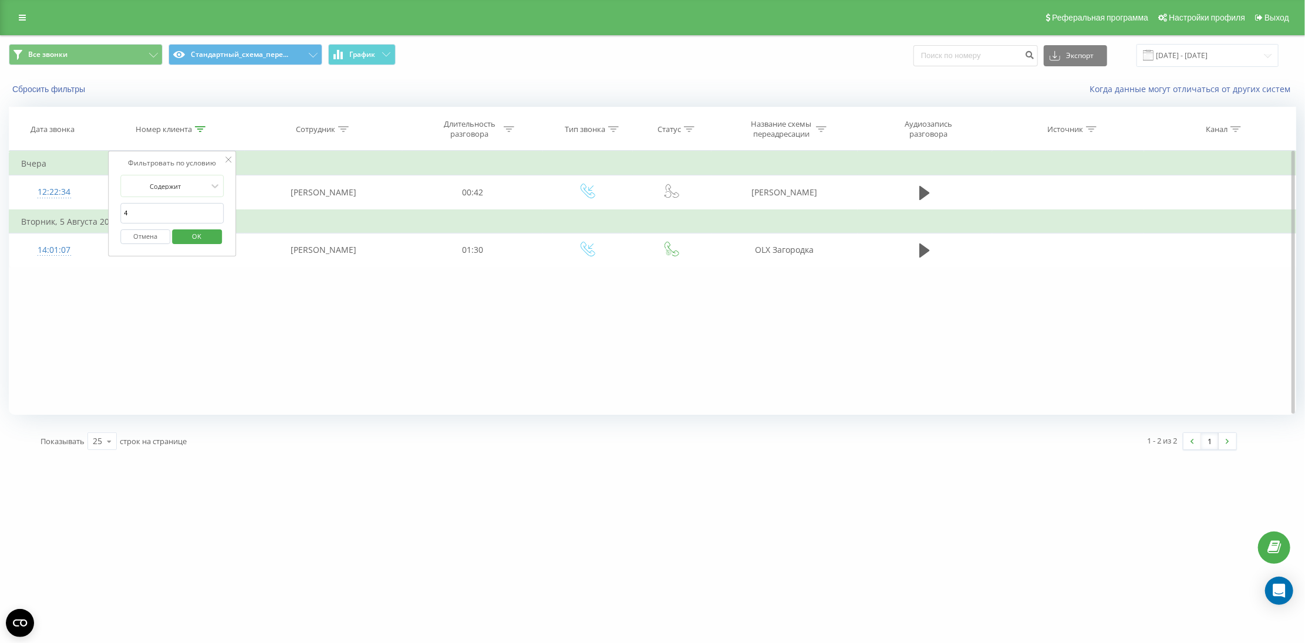
click at [197, 218] on input "4" at bounding box center [171, 213] width 103 height 21
type input "4"
click at [192, 240] on span "OK" at bounding box center [197, 236] width 33 height 18
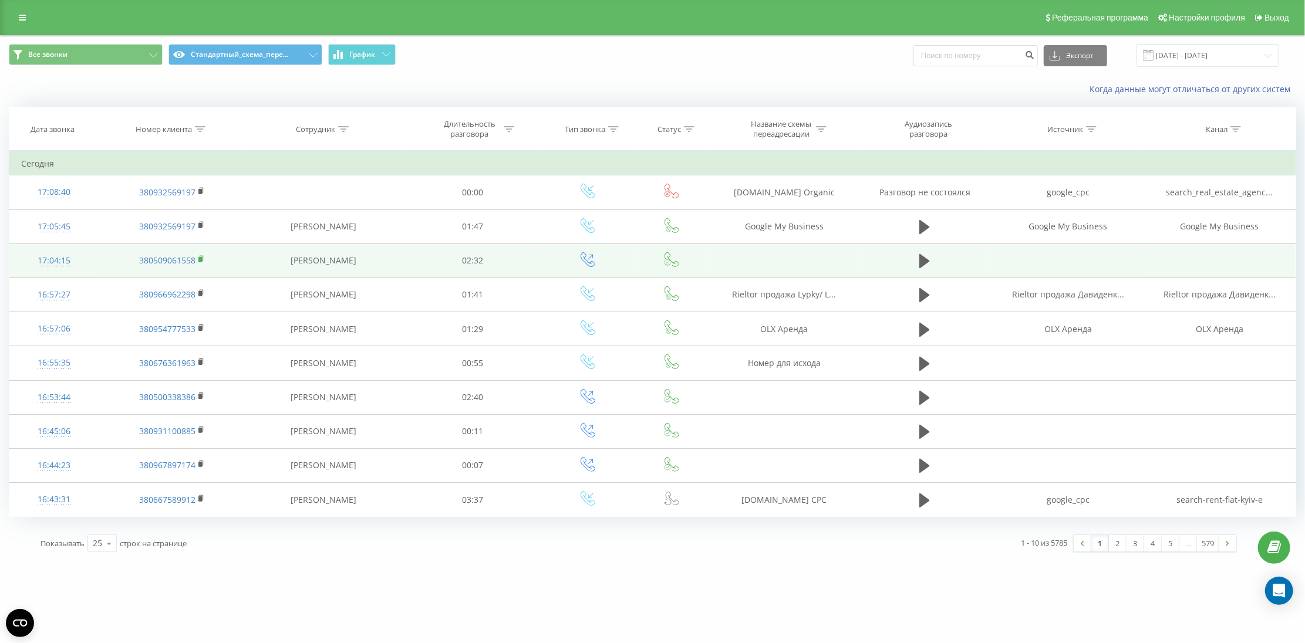
click at [199, 257] on rect at bounding box center [200, 259] width 4 height 5
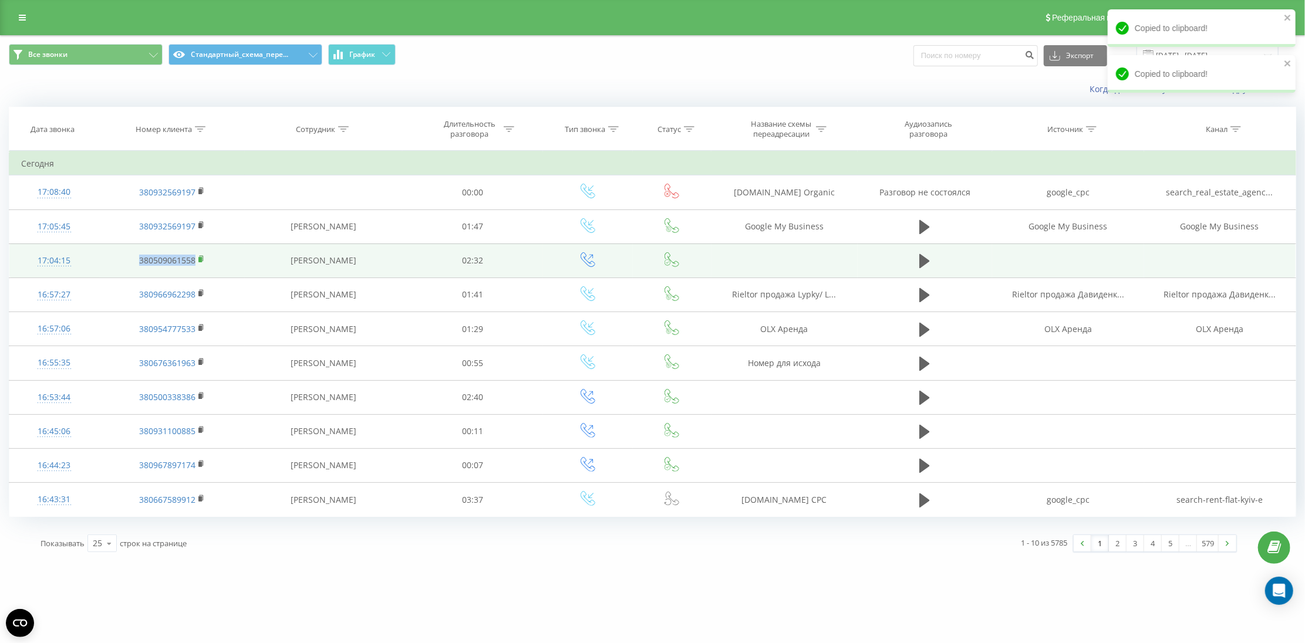
click at [199, 257] on rect at bounding box center [200, 259] width 4 height 5
click at [201, 257] on rect at bounding box center [200, 259] width 4 height 5
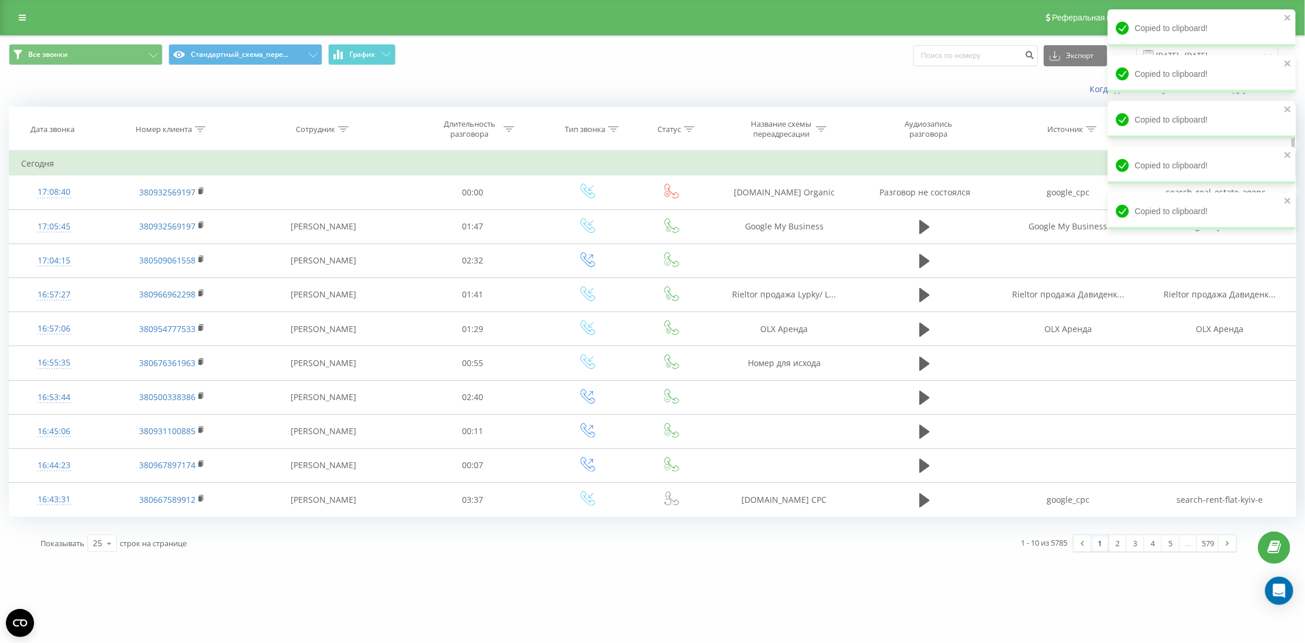
click at [162, 121] on th "Номер клиента" at bounding box center [172, 128] width 146 height 43
click at [161, 124] on div "Номер клиента" at bounding box center [164, 129] width 56 height 10
click at [196, 246] on div "Отмена OK" at bounding box center [171, 237] width 103 height 26
click at [197, 244] on span "OK" at bounding box center [197, 236] width 33 height 18
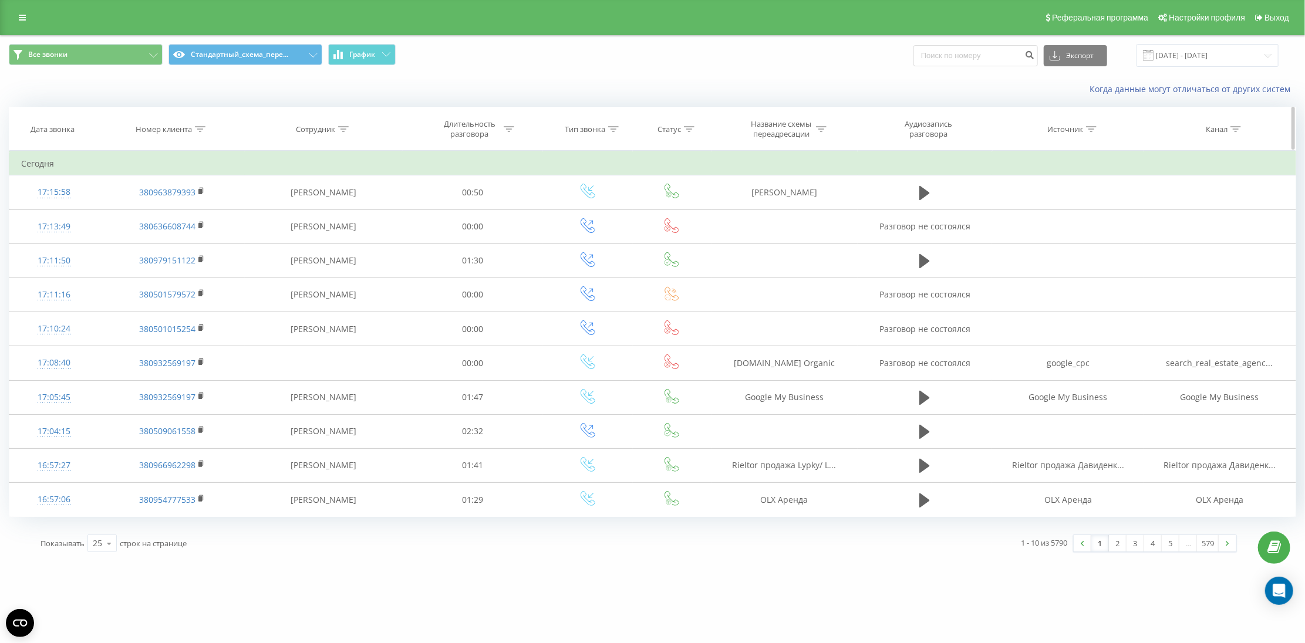
click at [200, 133] on div at bounding box center [200, 129] width 11 height 10
click at [193, 234] on span "OK" at bounding box center [197, 236] width 33 height 18
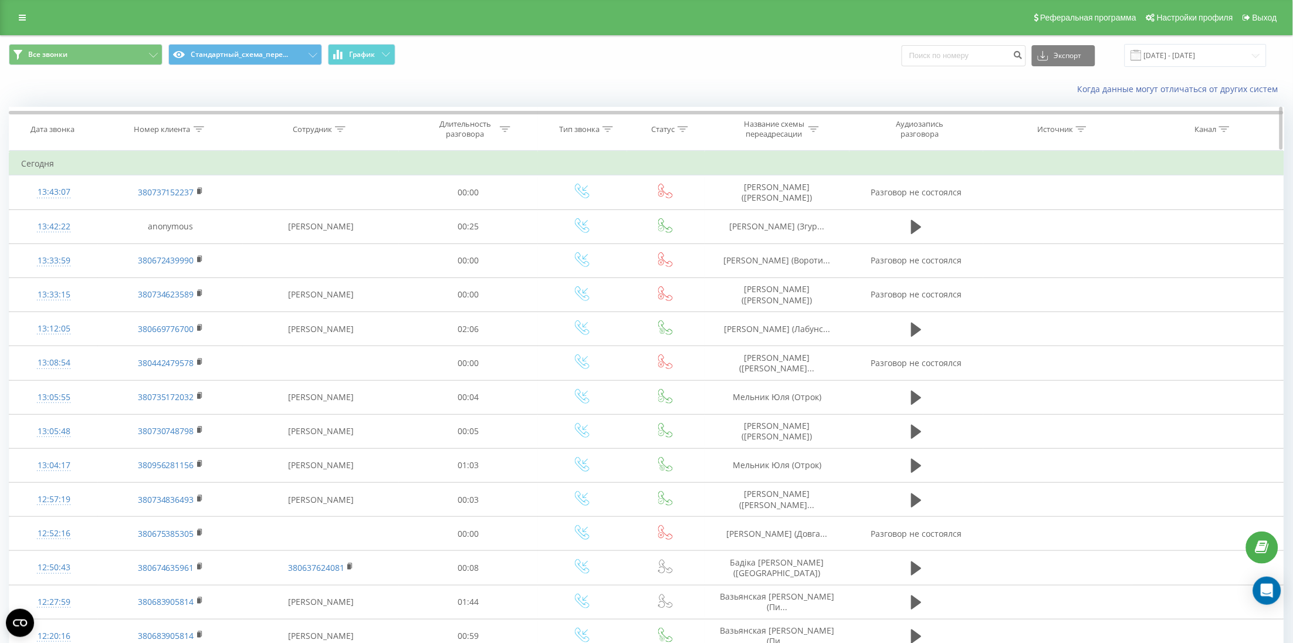
click at [162, 117] on th "Номер клиента" at bounding box center [170, 128] width 145 height 43
click at [167, 120] on th "Номер клиента" at bounding box center [170, 128] width 145 height 43
click at [173, 127] on div "Номер клиента" at bounding box center [162, 129] width 56 height 10
click at [197, 236] on span "OK" at bounding box center [195, 236] width 33 height 18
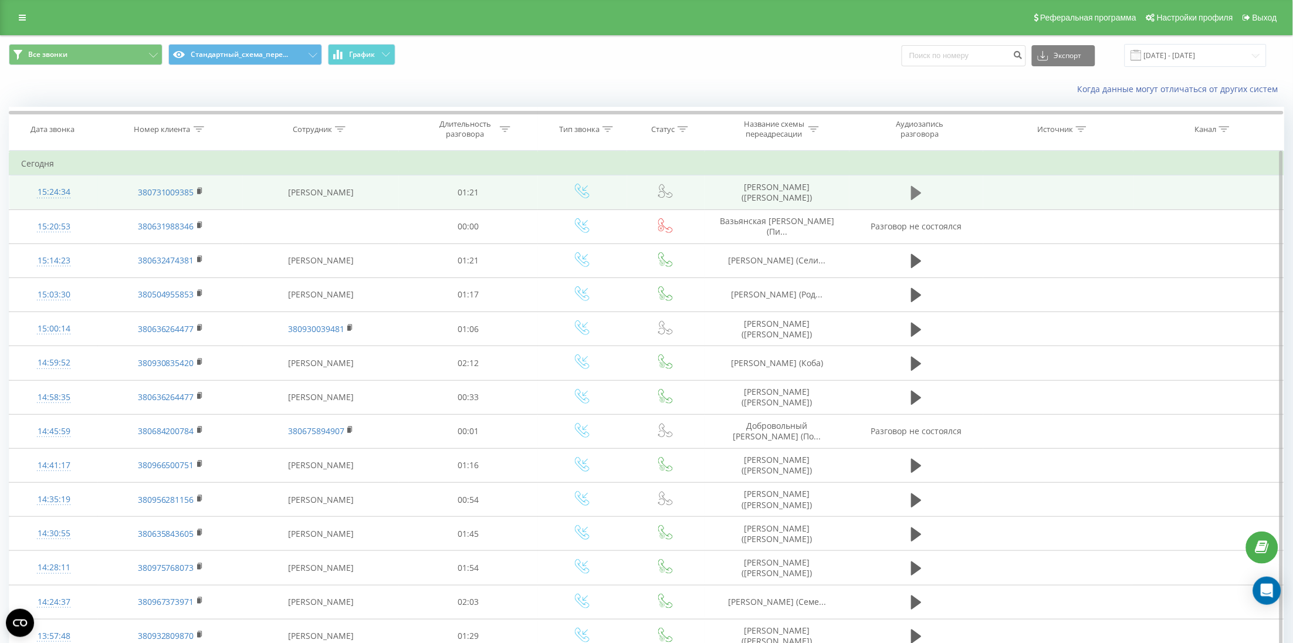
click at [908, 194] on button at bounding box center [917, 193] width 18 height 18
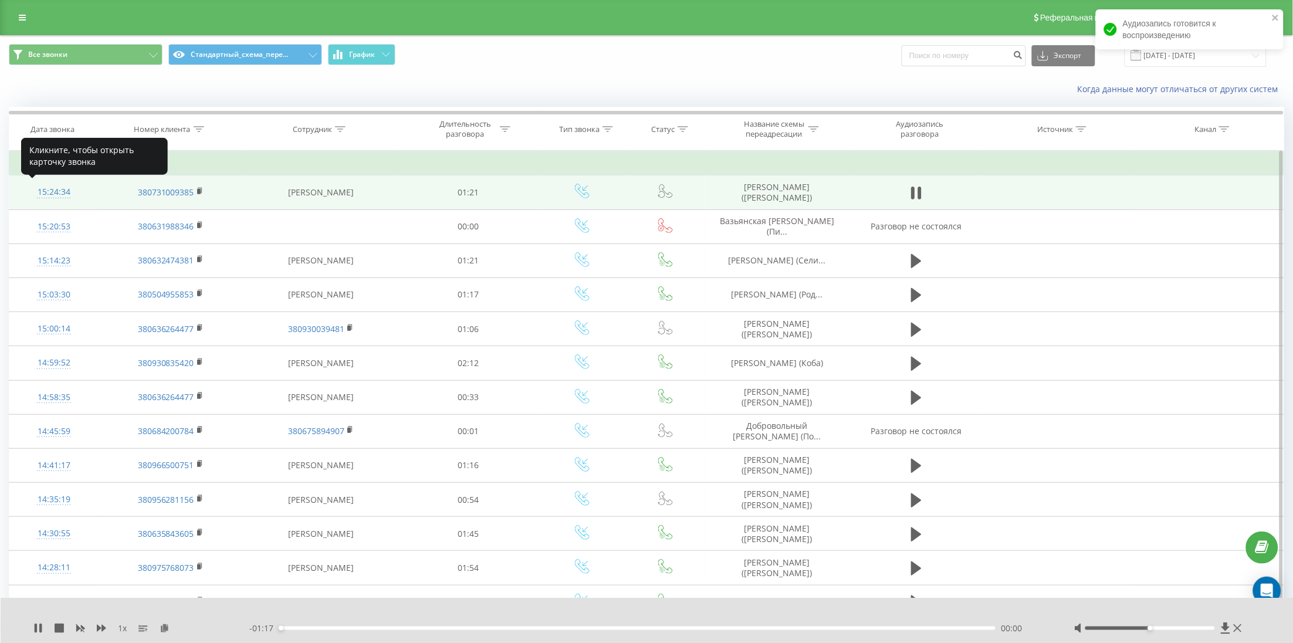
click at [58, 188] on div "15:24:34" at bounding box center [53, 192] width 65 height 23
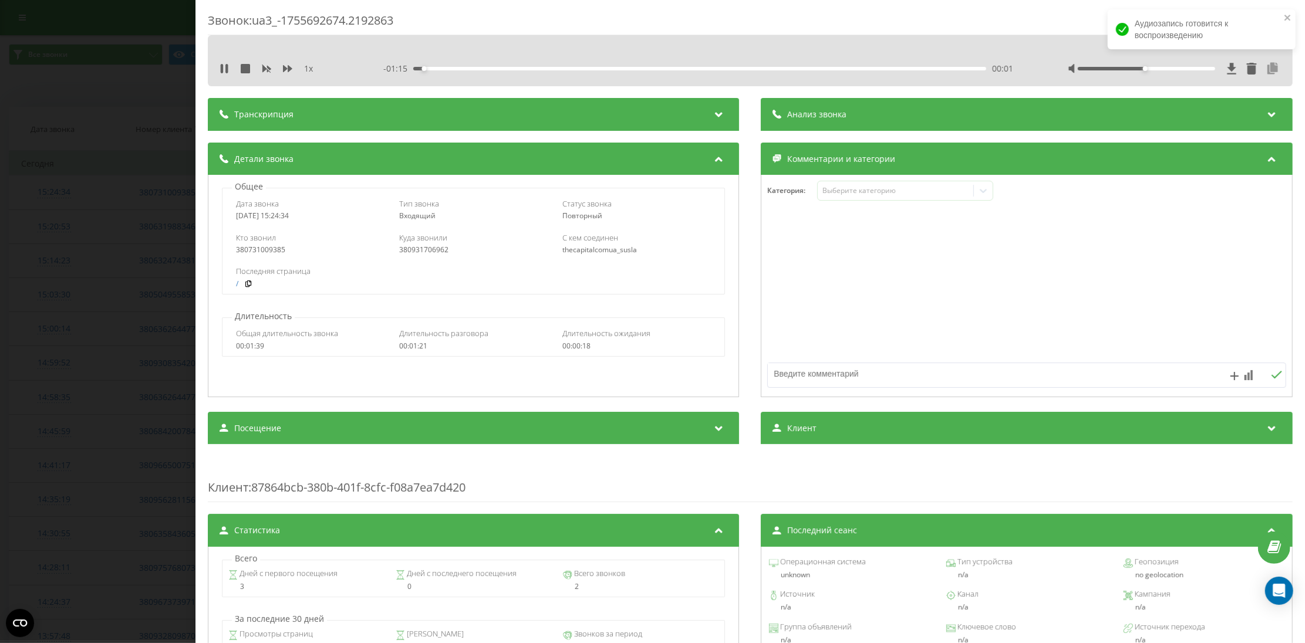
click at [1266, 72] on icon at bounding box center [1273, 69] width 14 height 12
click at [1285, 25] on div "Copied to clipboard!" at bounding box center [1201, 28] width 188 height 38
click at [1285, 20] on icon "close" at bounding box center [1287, 18] width 6 height 6
click at [121, 183] on div "Звонок : ua3_-1755692674.2192863 1 x - 01:10 00:06 00:06 Транскрипция Для анали…" at bounding box center [652, 321] width 1305 height 643
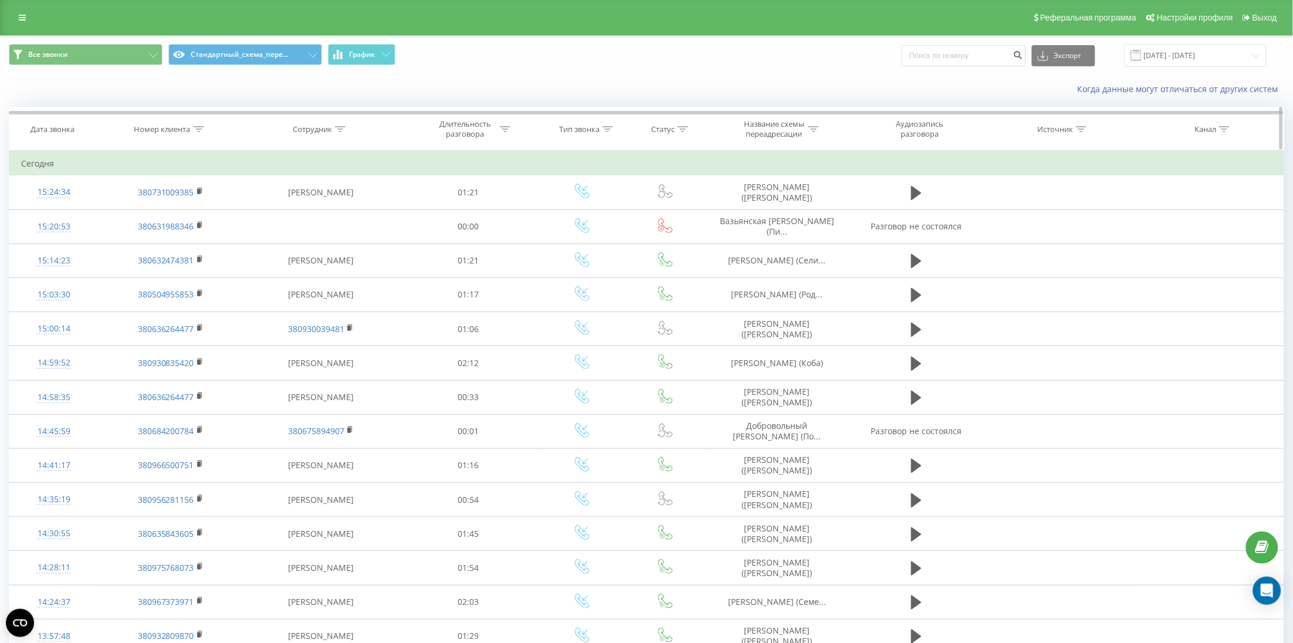
click at [150, 131] on div "Номер клиента" at bounding box center [162, 129] width 56 height 10
click at [203, 229] on span "OK" at bounding box center [195, 236] width 33 height 18
click at [170, 123] on th "Номер клиента" at bounding box center [170, 128] width 145 height 43
click at [175, 135] on th "Номер клиента" at bounding box center [170, 128] width 145 height 43
click at [174, 131] on div "Номер клиента" at bounding box center [162, 129] width 56 height 10
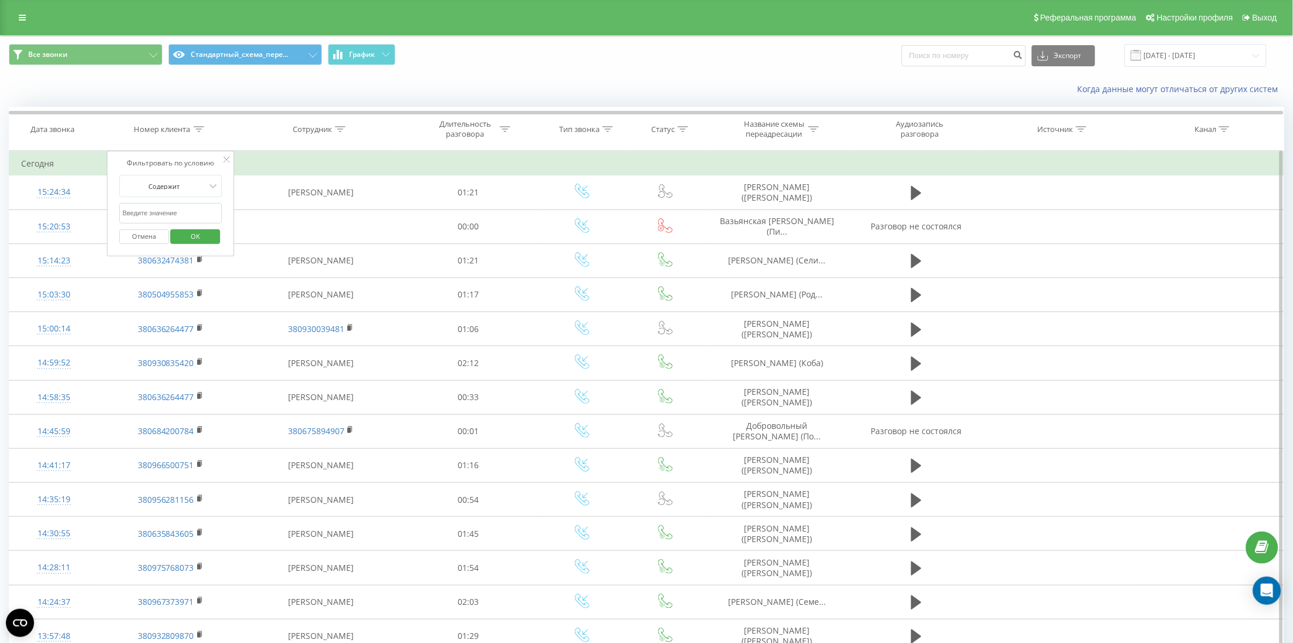
click at [200, 231] on span "OK" at bounding box center [195, 236] width 33 height 18
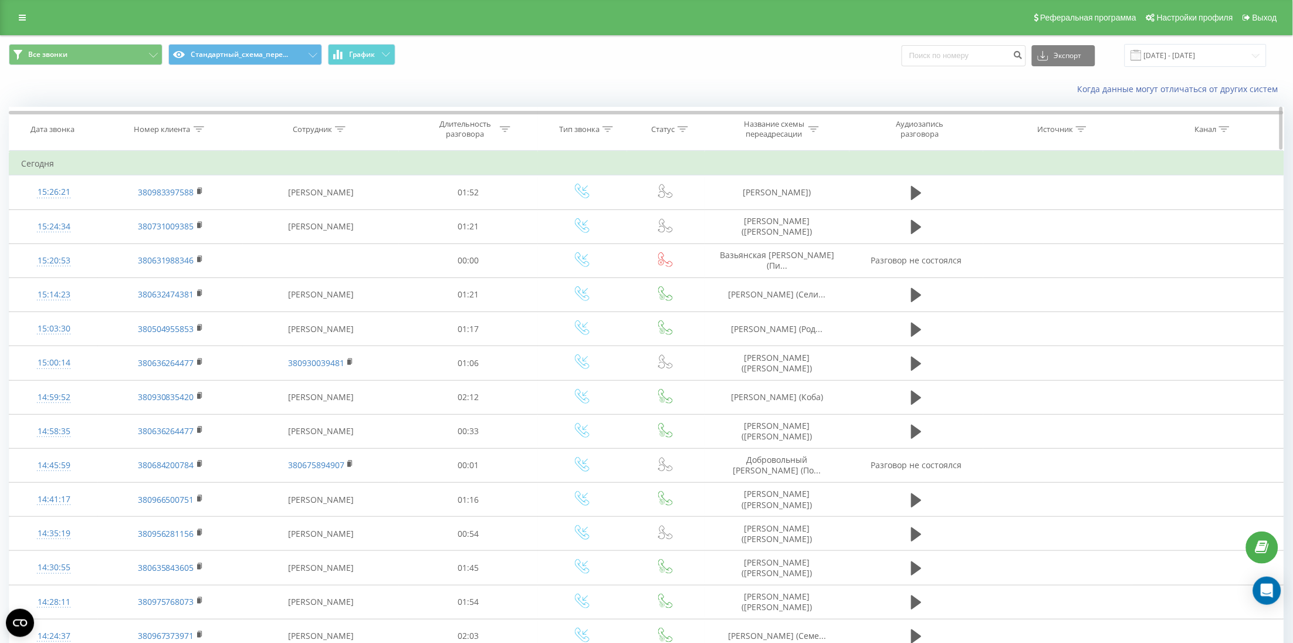
drag, startPoint x: 170, startPoint y: 126, endPoint x: 178, endPoint y: 188, distance: 63.3
click at [170, 126] on div "Номер клиента" at bounding box center [162, 129] width 56 height 10
click at [180, 223] on input "text" at bounding box center [170, 213] width 103 height 21
click at [234, 201] on div "Фильтровать по условию Содержит Отмена OK" at bounding box center [171, 204] width 128 height 106
click at [204, 243] on span "OK" at bounding box center [195, 236] width 33 height 18
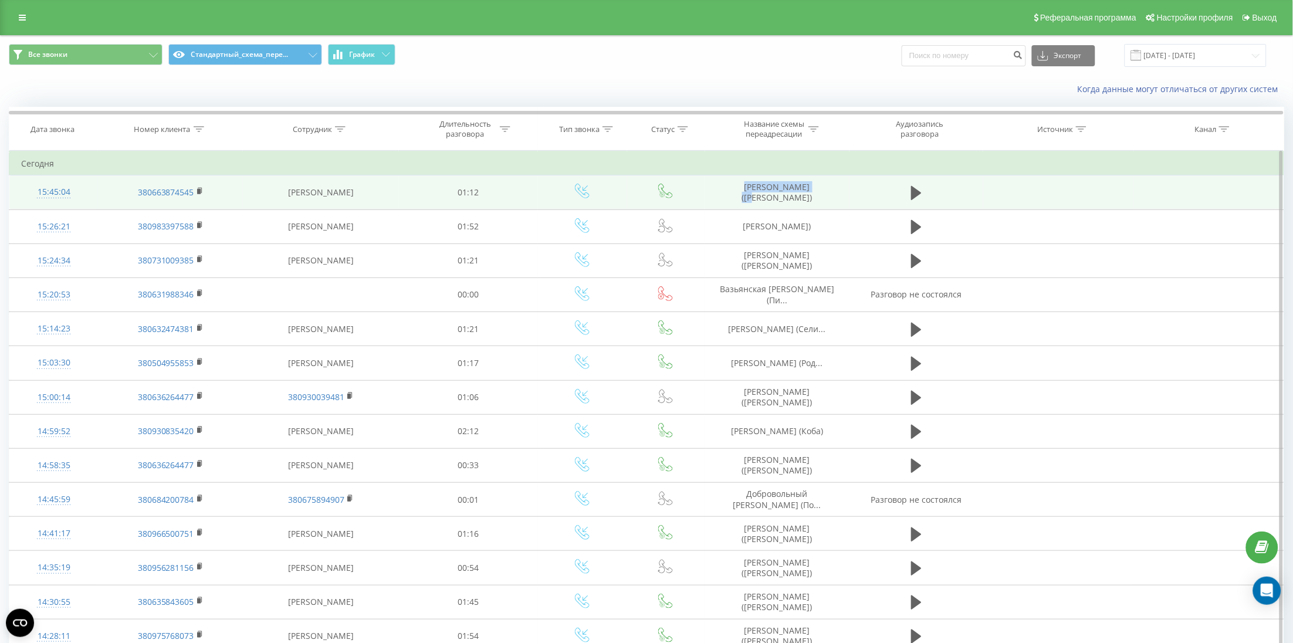
drag, startPoint x: 705, startPoint y: 192, endPoint x: 793, endPoint y: 190, distance: 88.1
click at [793, 190] on tr "15:45:04 380663874545 Іщенко Аліна 01:12 Попчук Олександр (Слипенко)" at bounding box center [646, 192] width 1275 height 34
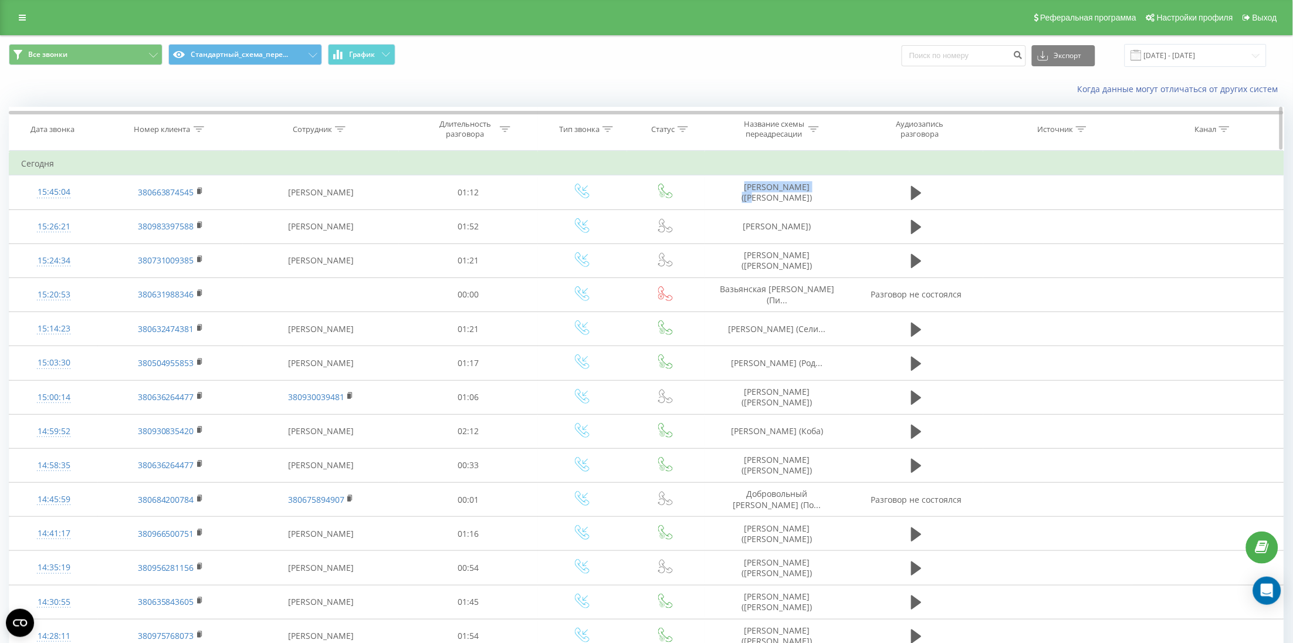
copy td "Попчук Олександр"
click at [157, 131] on div "Номер клиента" at bounding box center [162, 129] width 56 height 10
click at [191, 231] on span "OK" at bounding box center [195, 236] width 33 height 18
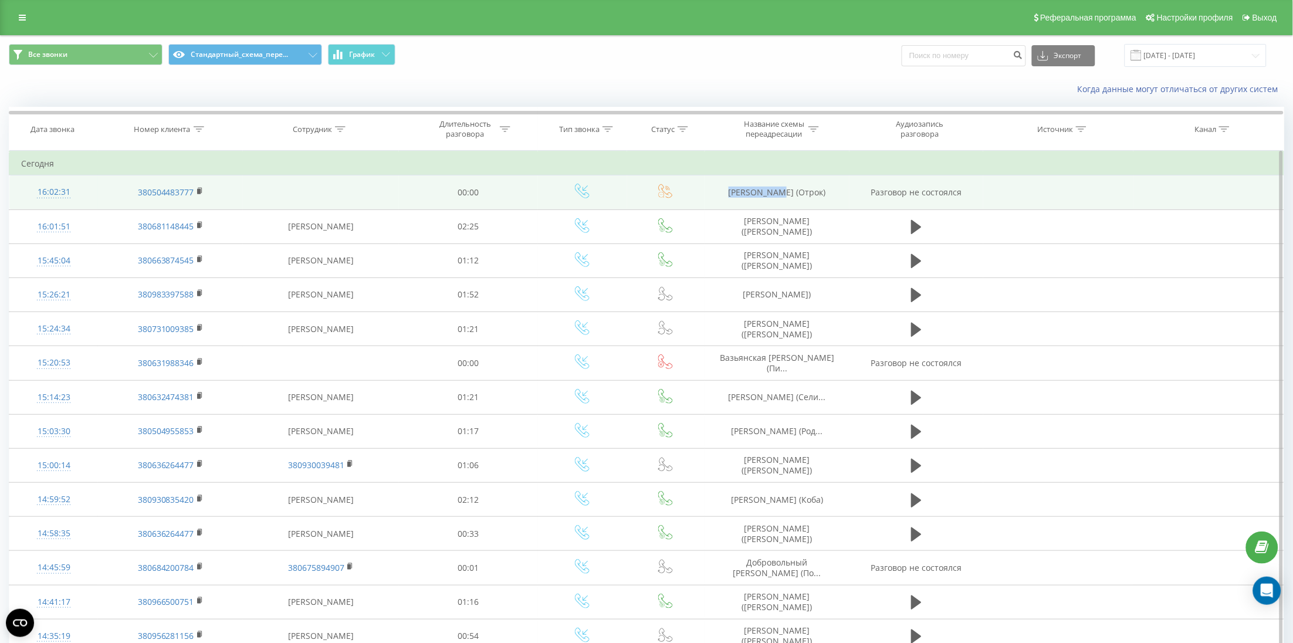
drag, startPoint x: 724, startPoint y: 203, endPoint x: 777, endPoint y: 199, distance: 53.0
click at [777, 199] on td "Колеснікова Яна (Отрок)" at bounding box center [777, 192] width 145 height 34
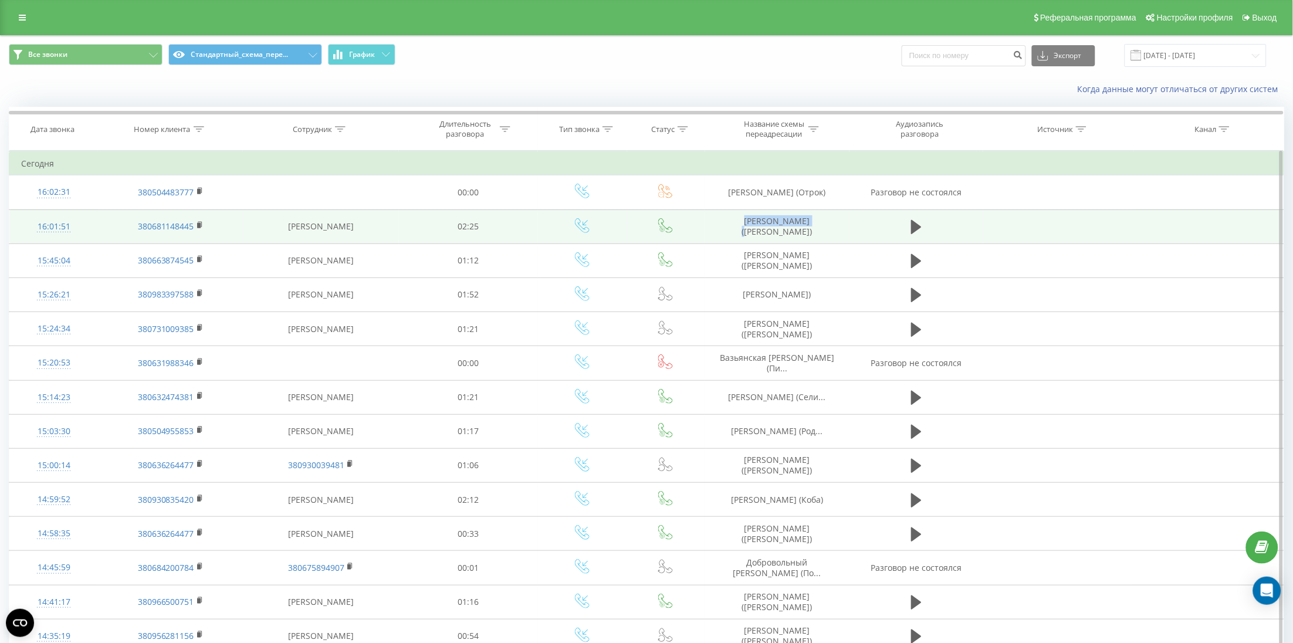
drag, startPoint x: 730, startPoint y: 235, endPoint x: 790, endPoint y: 238, distance: 59.9
click at [790, 238] on tr "16:01:51 380681148445 Іщенко Аліна 02:25 Сидорченко Юлия (Науменко)" at bounding box center [646, 226] width 1275 height 34
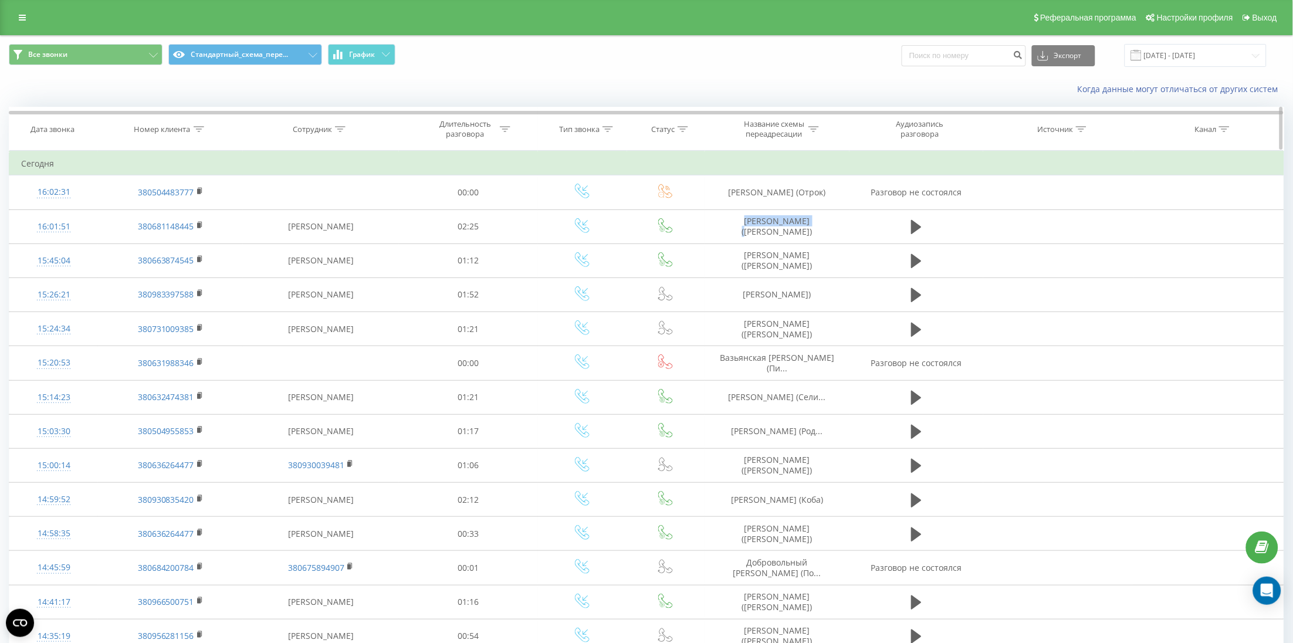
copy td "Сидорченко Юлия"
click at [183, 131] on div "Номер клиента" at bounding box center [162, 129] width 56 height 10
drag, startPoint x: 182, startPoint y: 220, endPoint x: 184, endPoint y: 232, distance: 11.9
click at [184, 232] on form "Содержит Отмена OK" at bounding box center [170, 212] width 103 height 75
click at [215, 212] on input "text" at bounding box center [170, 213] width 103 height 21
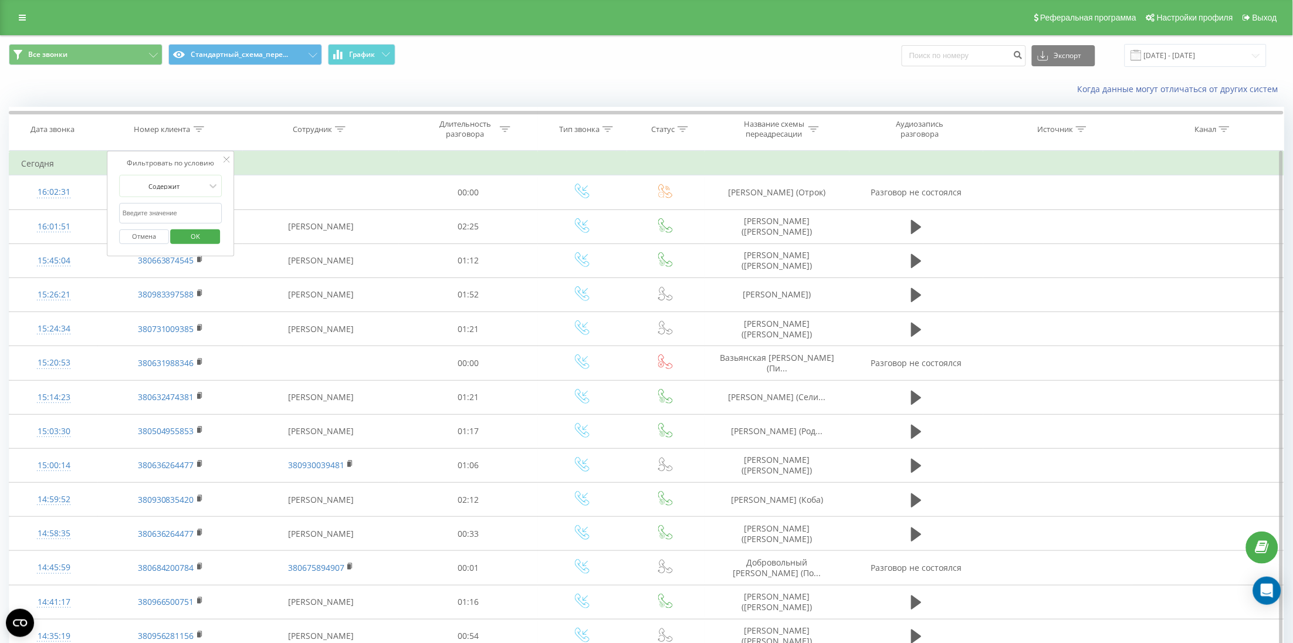
click at [227, 210] on div "Фильтровать по условию Содержит Отмена OK" at bounding box center [171, 204] width 128 height 106
click at [213, 250] on div "Отмена OK" at bounding box center [170, 237] width 103 height 26
click at [213, 244] on button "OK" at bounding box center [196, 236] width 50 height 15
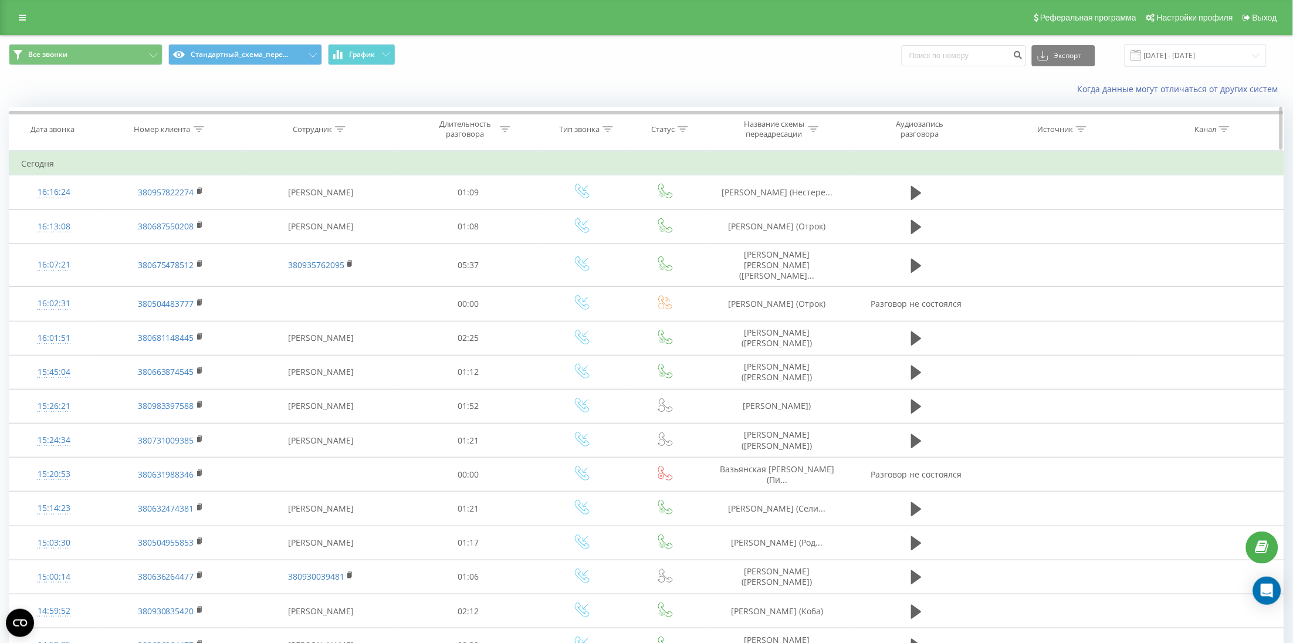
click at [185, 138] on th "Номер клиента" at bounding box center [170, 128] width 145 height 43
click at [185, 130] on div "Номер клиента" at bounding box center [162, 129] width 56 height 10
click at [180, 214] on input "text" at bounding box center [170, 213] width 103 height 21
paste input "380957822274"
type input "380957822274"
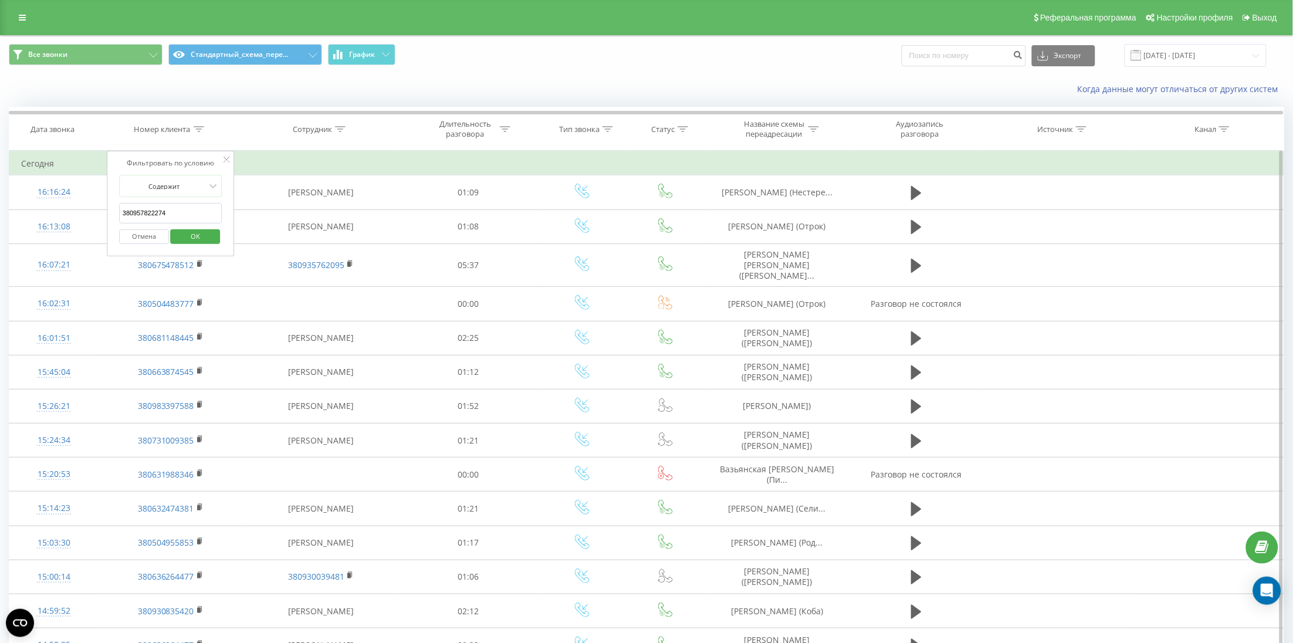
click at [193, 234] on span "OK" at bounding box center [195, 236] width 33 height 18
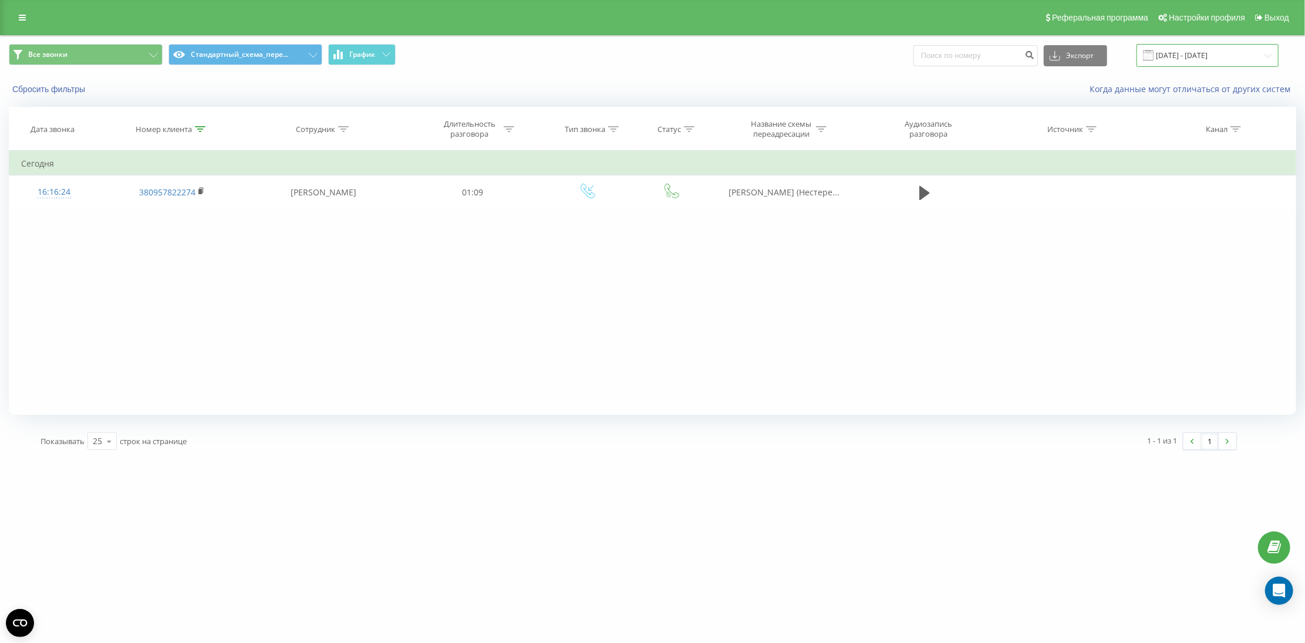
click at [1193, 66] on input "[DATE] - [DATE]" at bounding box center [1207, 55] width 142 height 23
click at [546, 352] on div "Фильтровать по условию Содержит 380957822274 Отмена OK Фильтровать по условию С…" at bounding box center [652, 283] width 1287 height 264
click at [183, 129] on div "Номер клиента" at bounding box center [164, 129] width 56 height 10
drag, startPoint x: 184, startPoint y: 217, endPoint x: 109, endPoint y: 221, distance: 75.2
click at [109, 221] on div "Фильтровать по условию Содержит 380957822274 Отмена OK" at bounding box center [172, 204] width 128 height 106
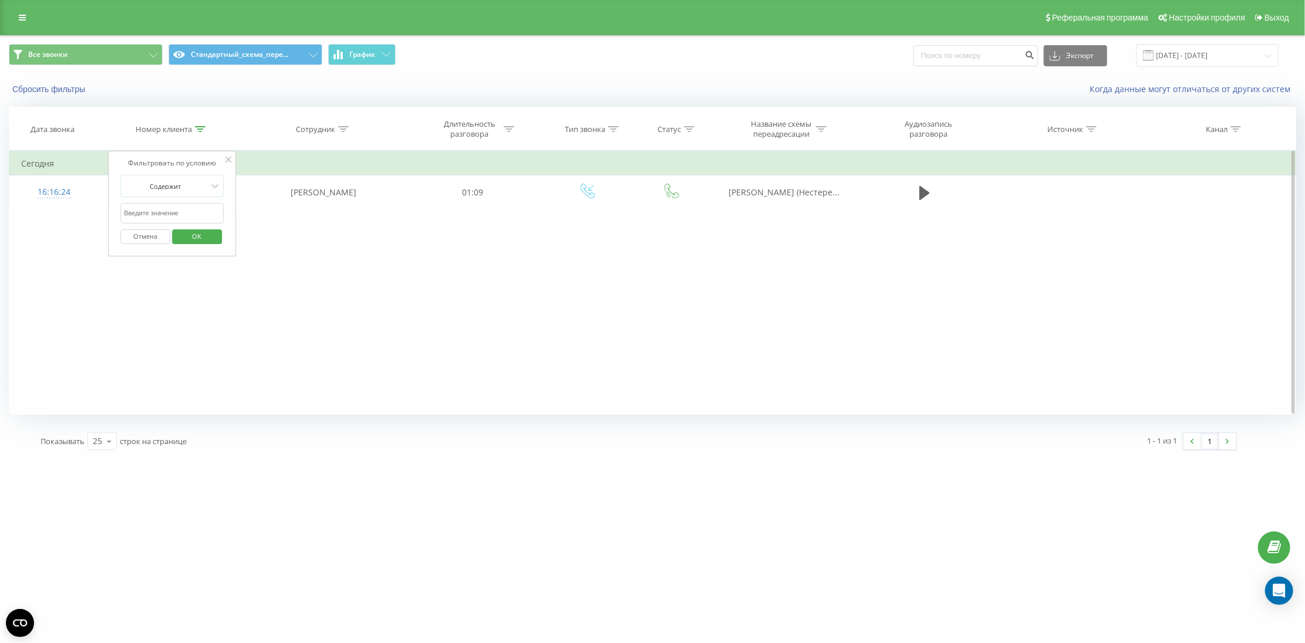
click button "OK" at bounding box center [197, 236] width 50 height 15
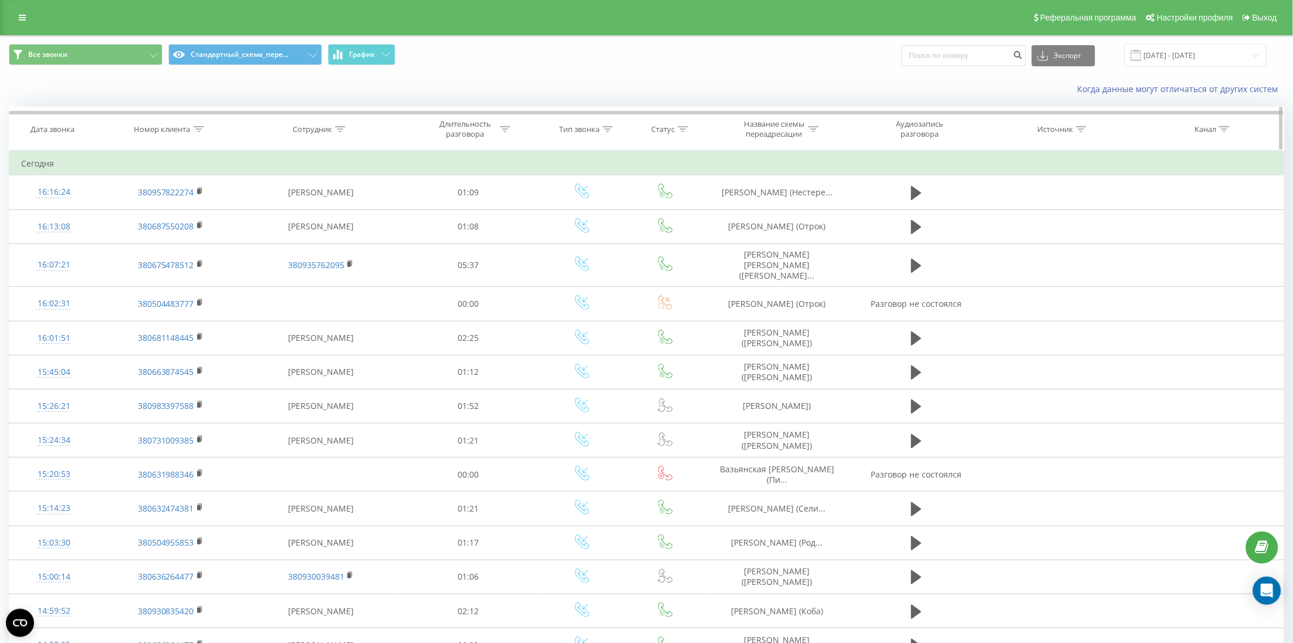
click at [191, 131] on div "Номер клиента" at bounding box center [169, 129] width 70 height 10
click at [200, 221] on input "text" at bounding box center [170, 213] width 103 height 21
click at [227, 202] on div "Фильтровать по условию Содержит Отмена OK" at bounding box center [171, 204] width 128 height 106
click at [208, 235] on span "OK" at bounding box center [195, 236] width 33 height 18
